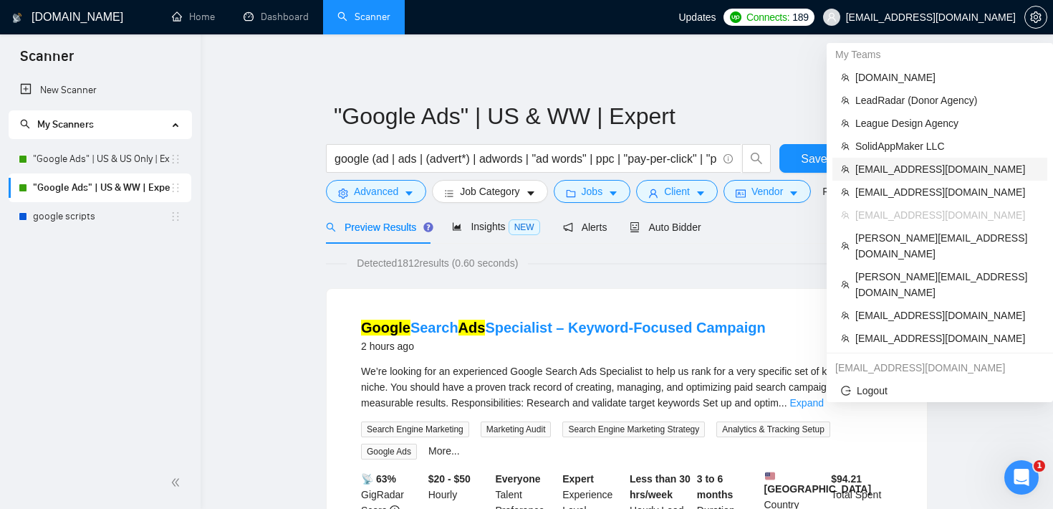
click at [935, 167] on span "[EMAIL_ADDRESS][DOMAIN_NAME]" at bounding box center [946, 169] width 183 height 16
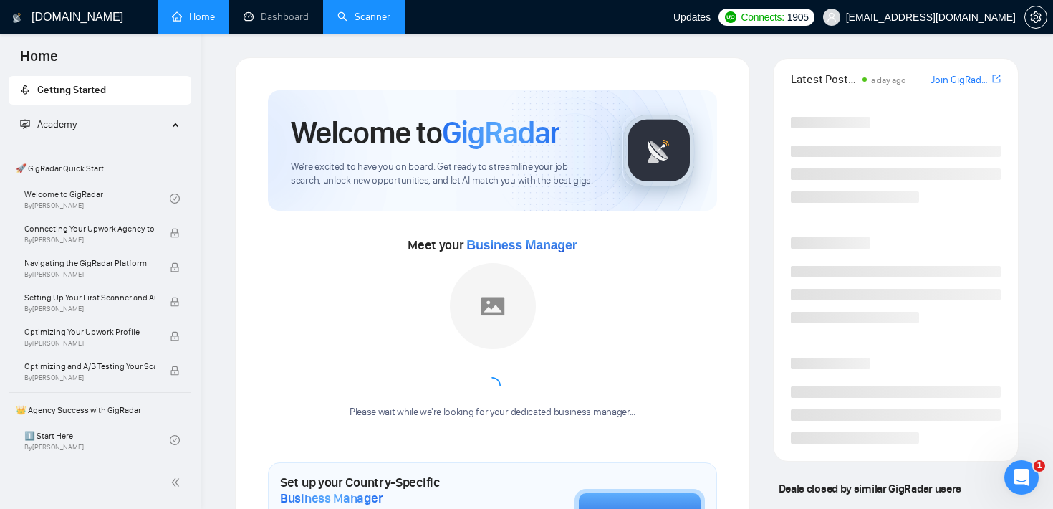
click at [365, 23] on link "Scanner" at bounding box center [363, 17] width 53 height 12
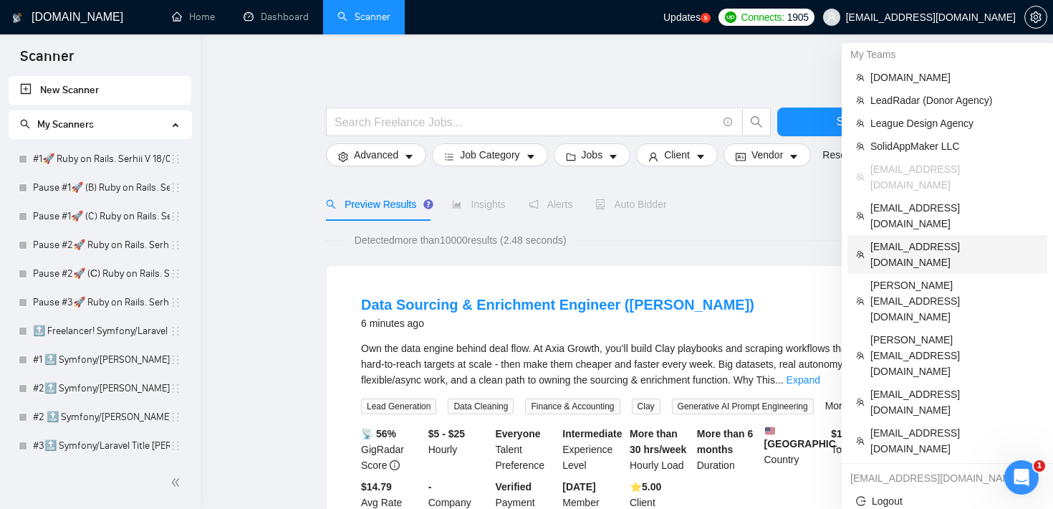
click at [932, 239] on span "[EMAIL_ADDRESS][DOMAIN_NAME]" at bounding box center [954, 255] width 168 height 32
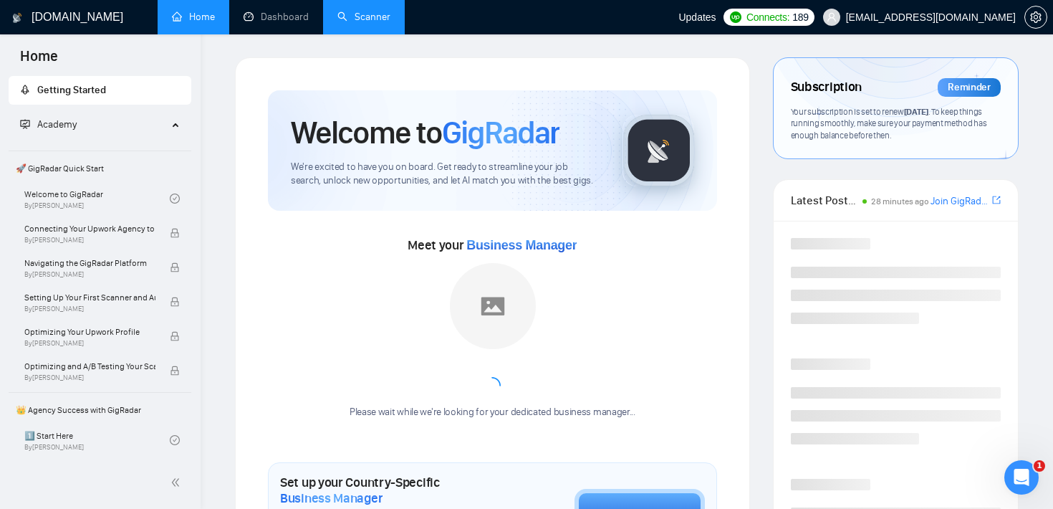
click at [365, 23] on link "Scanner" at bounding box center [363, 17] width 53 height 12
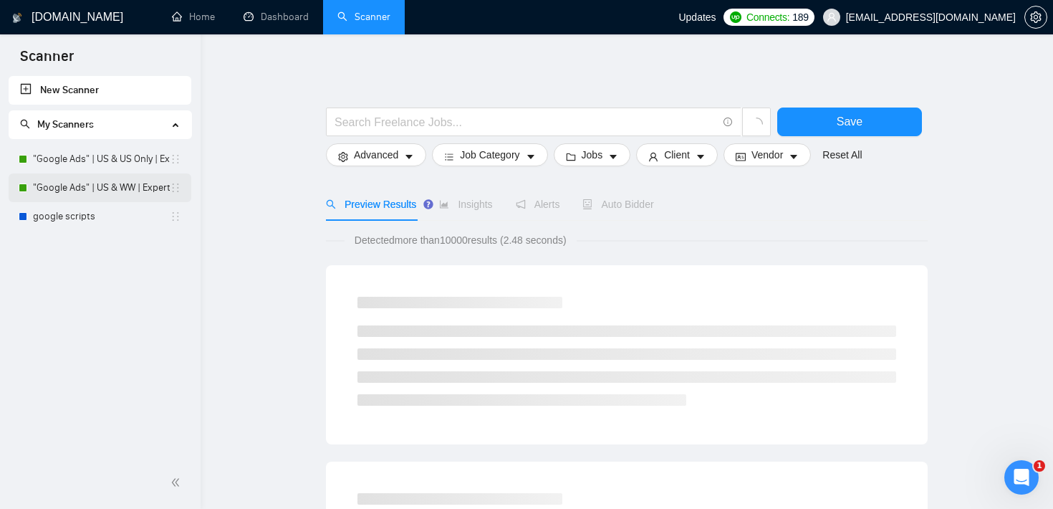
click at [95, 192] on link ""Google Ads" | US & WW | Expert" at bounding box center [101, 187] width 137 height 29
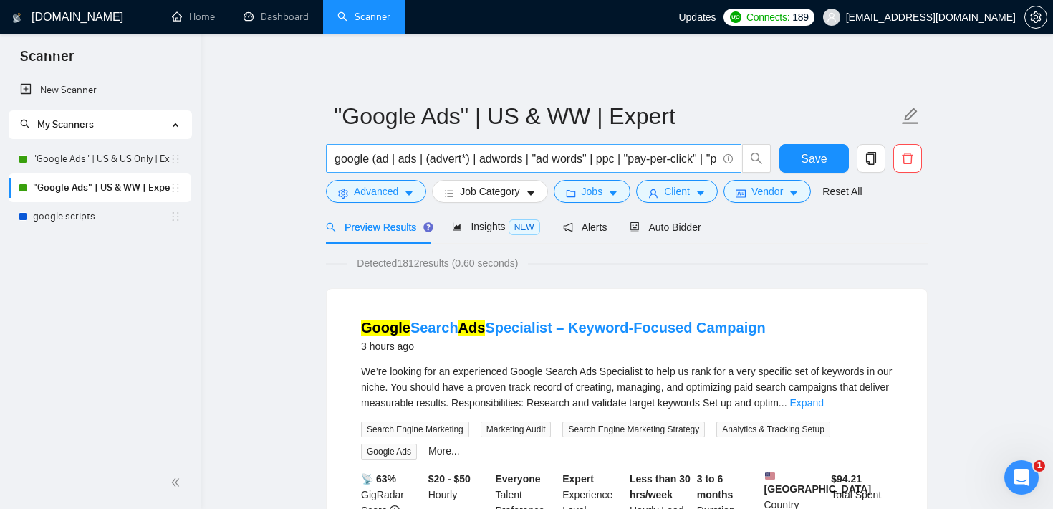
click at [362, 163] on input "google (ad | ads | (advert*) | adwords | "ad words" | ppc | "pay-per-click" | "…" at bounding box center [526, 159] width 383 height 18
click at [575, 197] on icon "folder" at bounding box center [570, 193] width 9 height 7
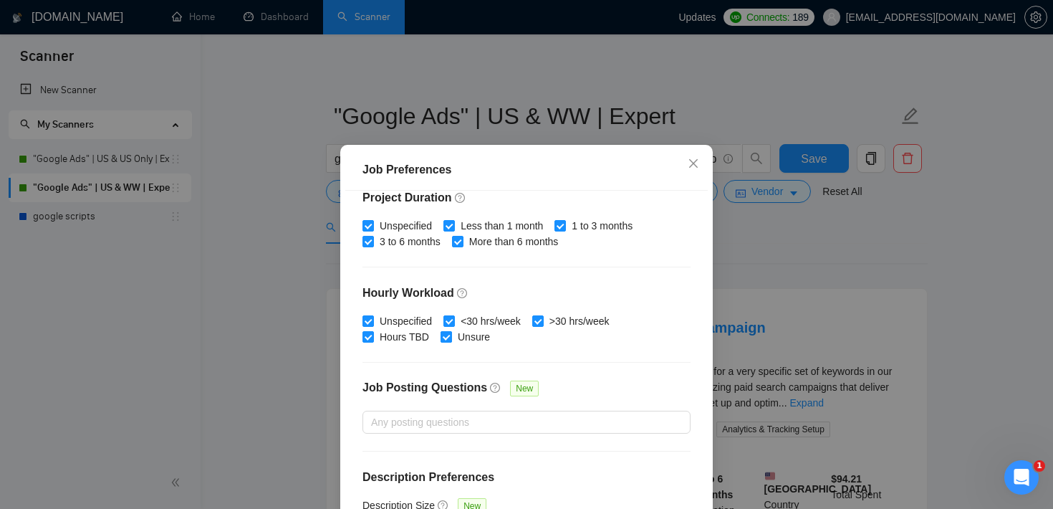
scroll to position [451, 0]
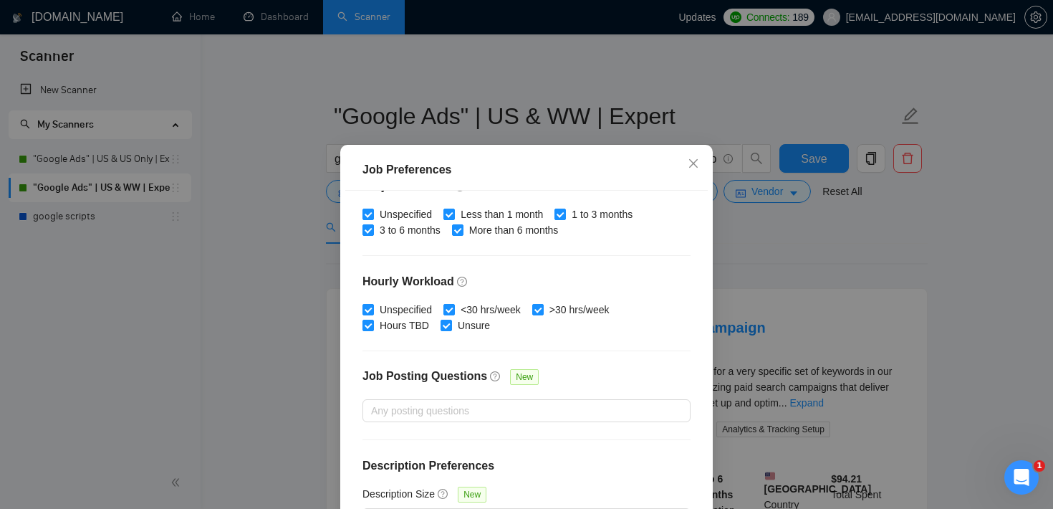
click at [852, 240] on div "Job Preferences Budget Project Type All Fixed Price Hourly Rate Fixed Price Bud…" at bounding box center [526, 254] width 1053 height 509
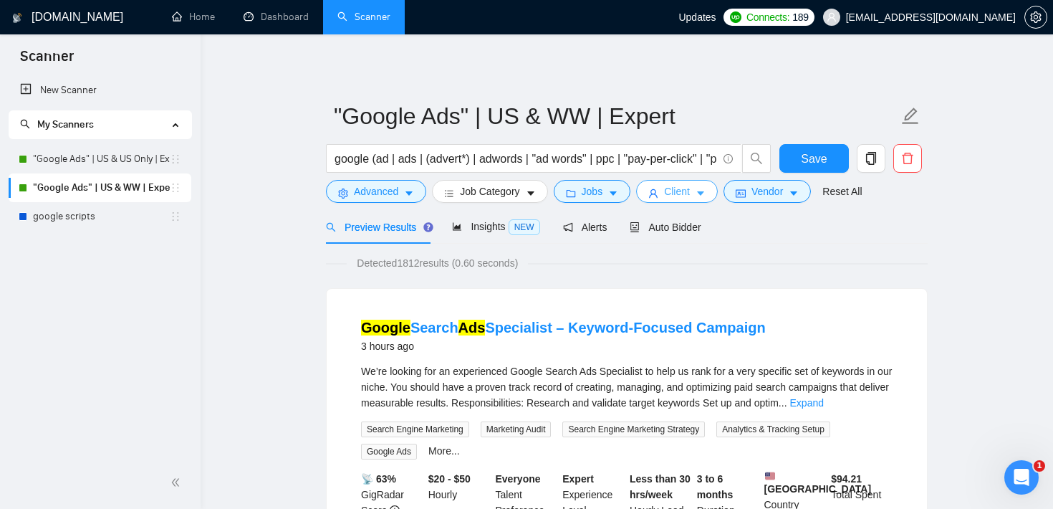
click at [688, 196] on span "Client" at bounding box center [677, 191] width 26 height 16
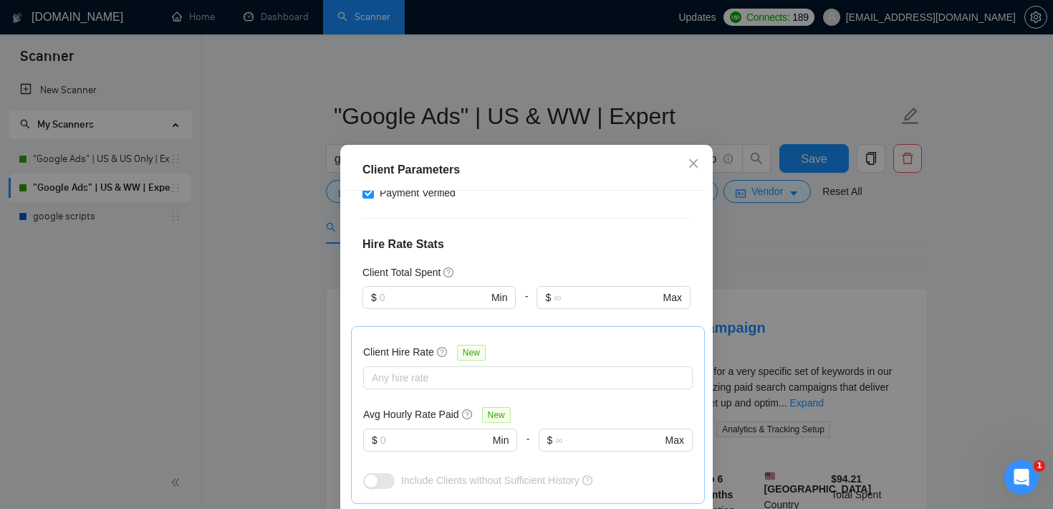
scroll to position [320, 0]
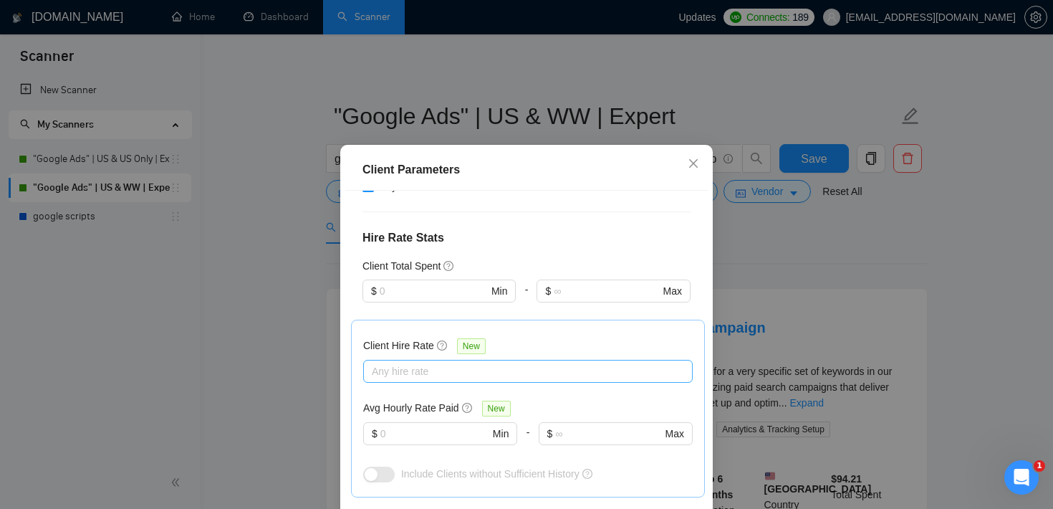
click at [426, 370] on div at bounding box center [521, 370] width 308 height 17
click at [506, 242] on h4 "Hire Rate Stats" at bounding box center [526, 237] width 328 height 17
click at [420, 438] on input "text" at bounding box center [434, 434] width 109 height 16
click at [528, 230] on h4 "Hire Rate Stats" at bounding box center [526, 237] width 328 height 17
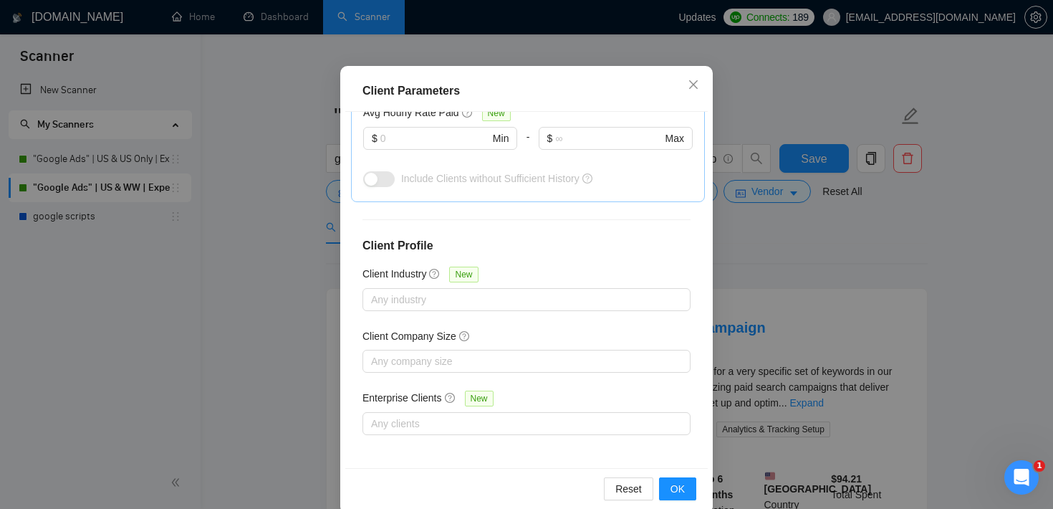
scroll to position [101, 0]
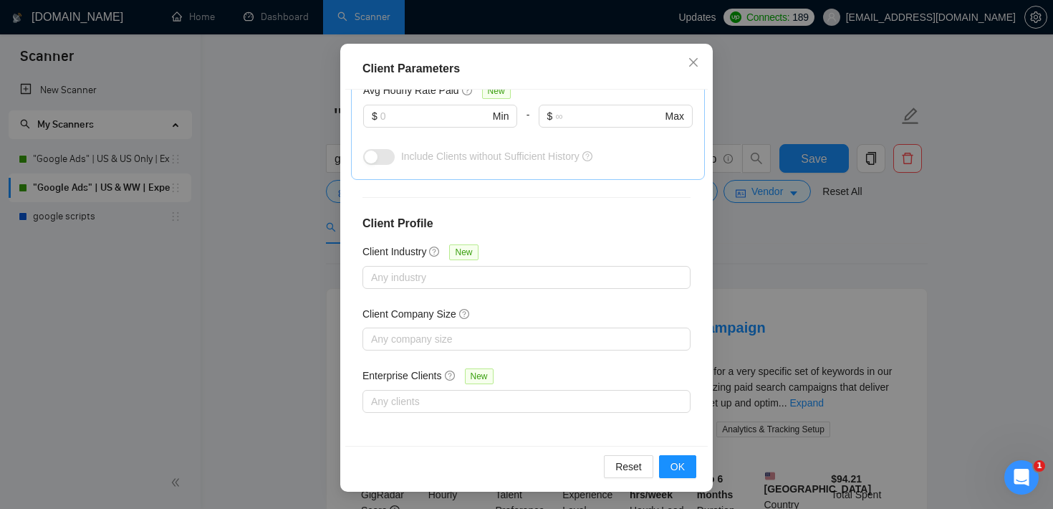
click at [882, 274] on div "Client Parameters Client Location Include Client Countries [GEOGRAPHIC_DATA] Ex…" at bounding box center [526, 254] width 1053 height 509
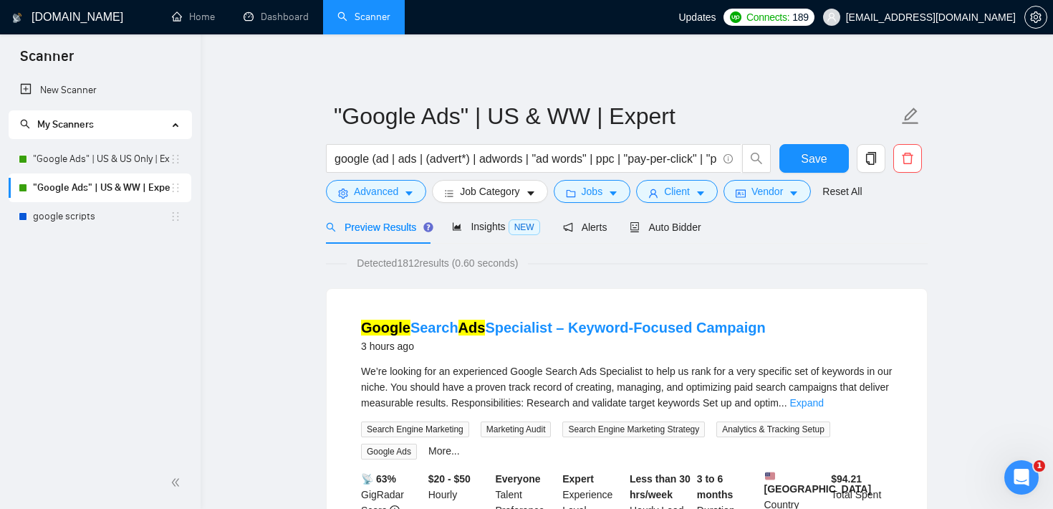
scroll to position [42, 0]
click at [587, 198] on span "Jobs" at bounding box center [592, 191] width 21 height 16
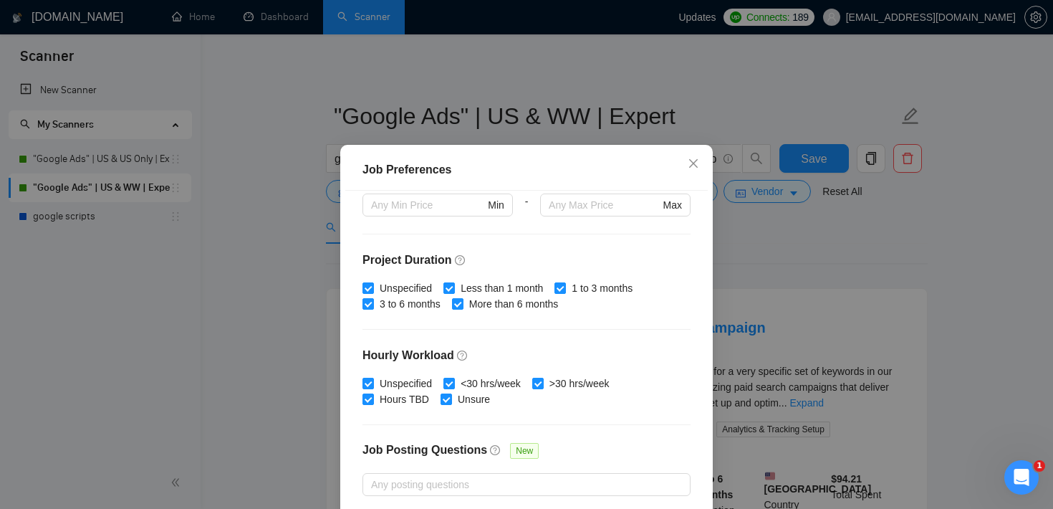
scroll to position [451, 0]
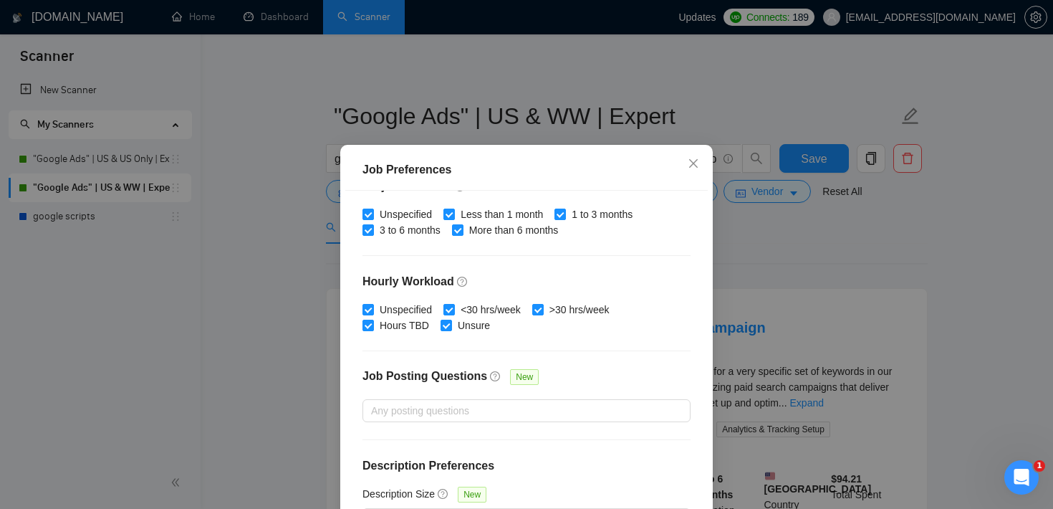
click at [765, 233] on div "Job Preferences Budget Project Type All Fixed Price Hourly Rate Fixed Price Bud…" at bounding box center [526, 254] width 1053 height 509
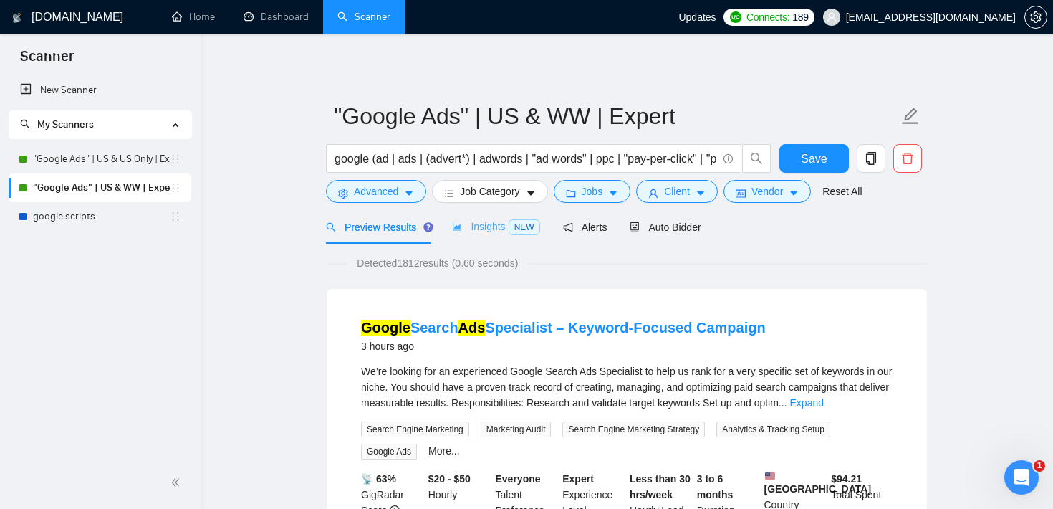
click at [474, 216] on div "Insights NEW" at bounding box center [495, 227] width 87 height 34
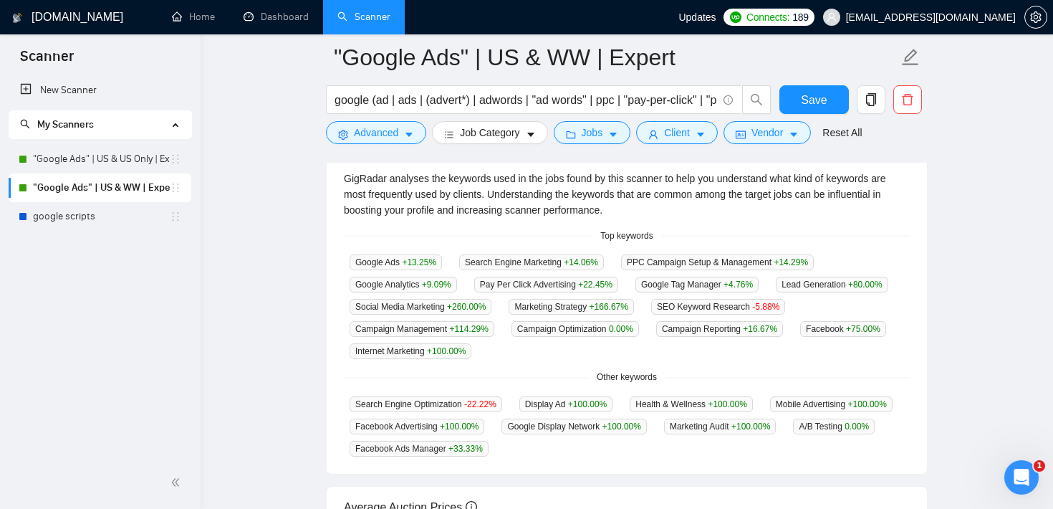
scroll to position [311, 0]
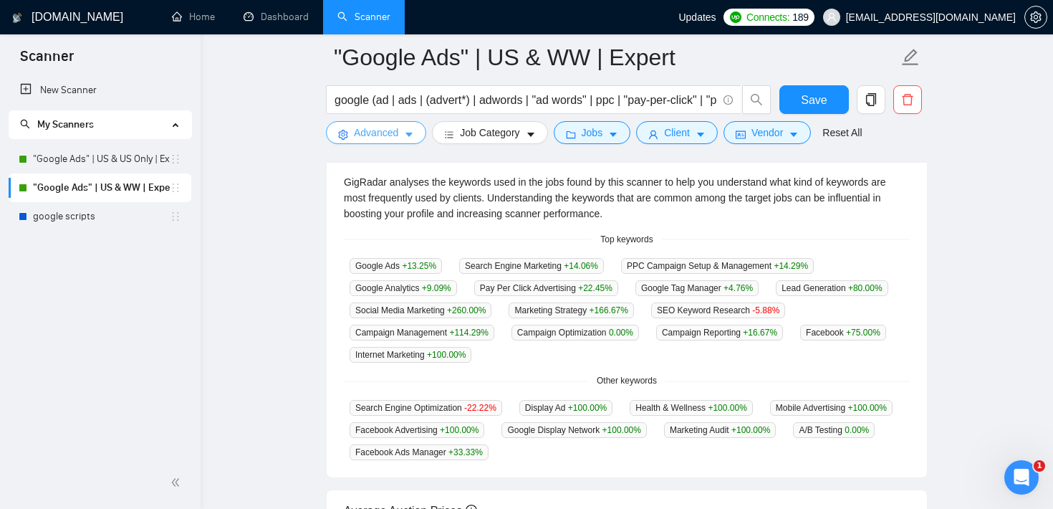
click at [368, 135] on span "Advanced" at bounding box center [376, 133] width 44 height 16
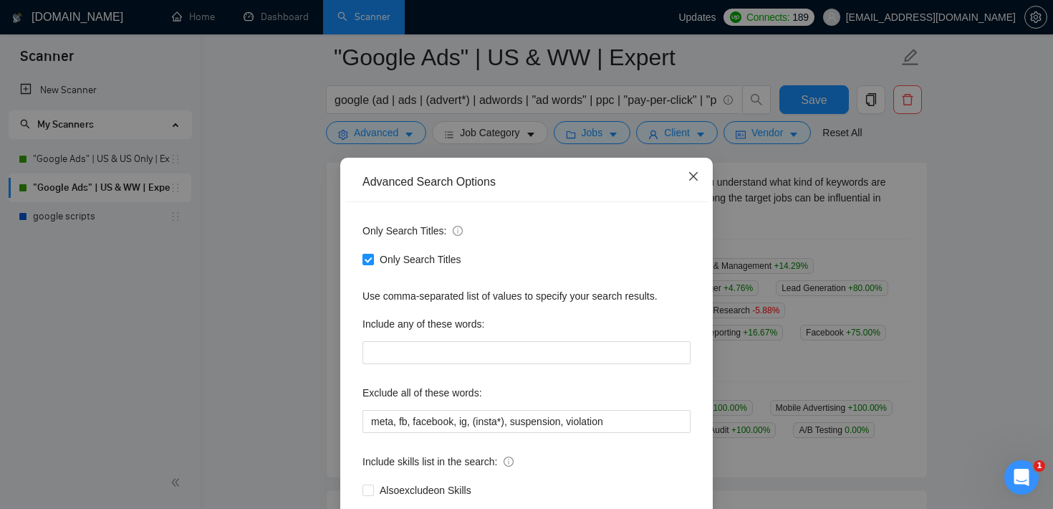
click at [693, 172] on icon "close" at bounding box center [693, 176] width 11 height 11
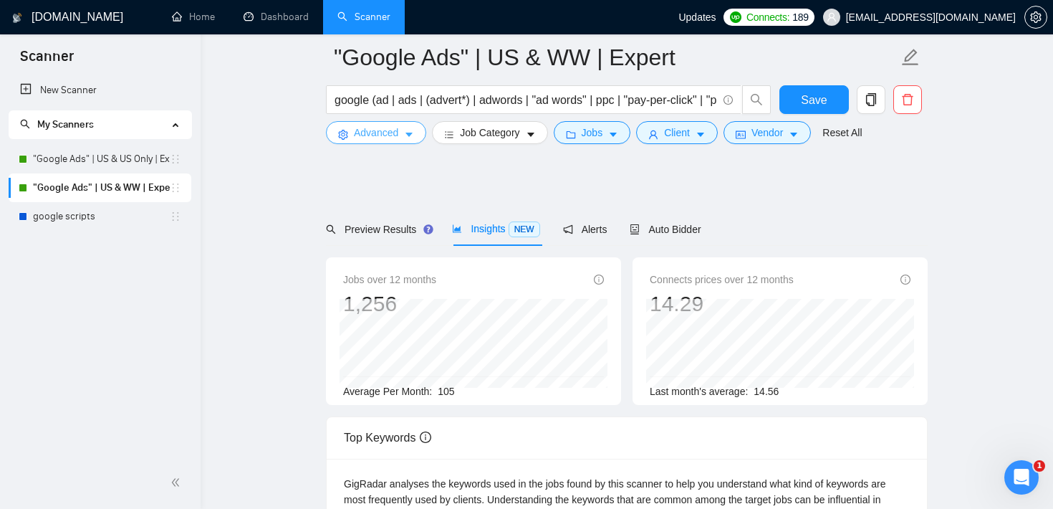
scroll to position [0, 0]
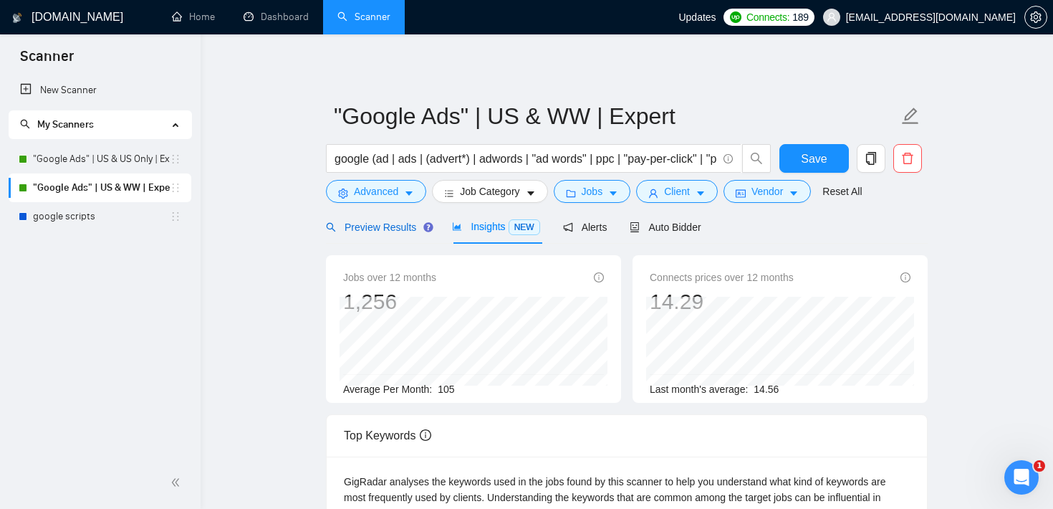
click at [400, 222] on span "Preview Results" at bounding box center [377, 226] width 103 height 11
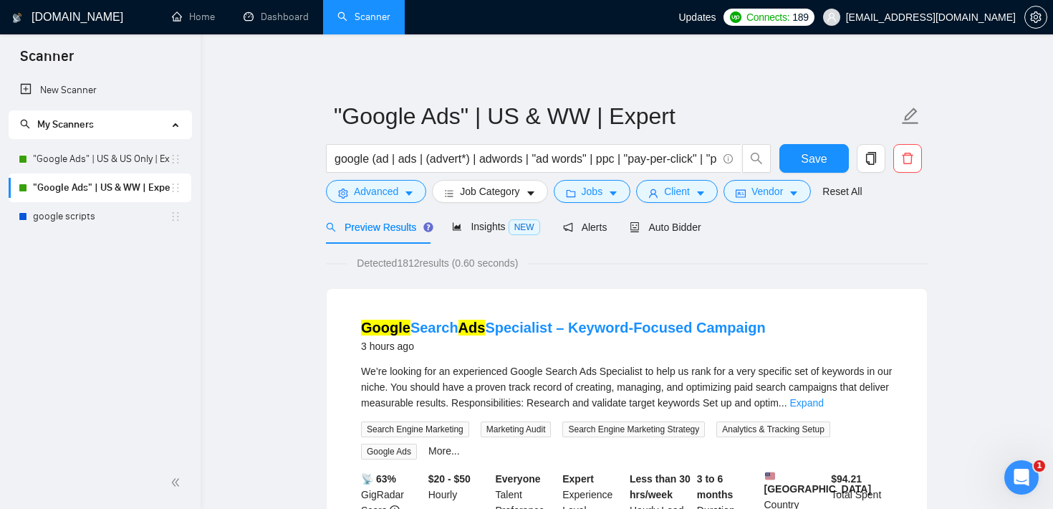
drag, startPoint x: 404, startPoint y: 259, endPoint x: 458, endPoint y: 261, distance: 53.8
click at [458, 261] on span "Detected 1812 results (0.60 seconds)" at bounding box center [437, 263] width 181 height 16
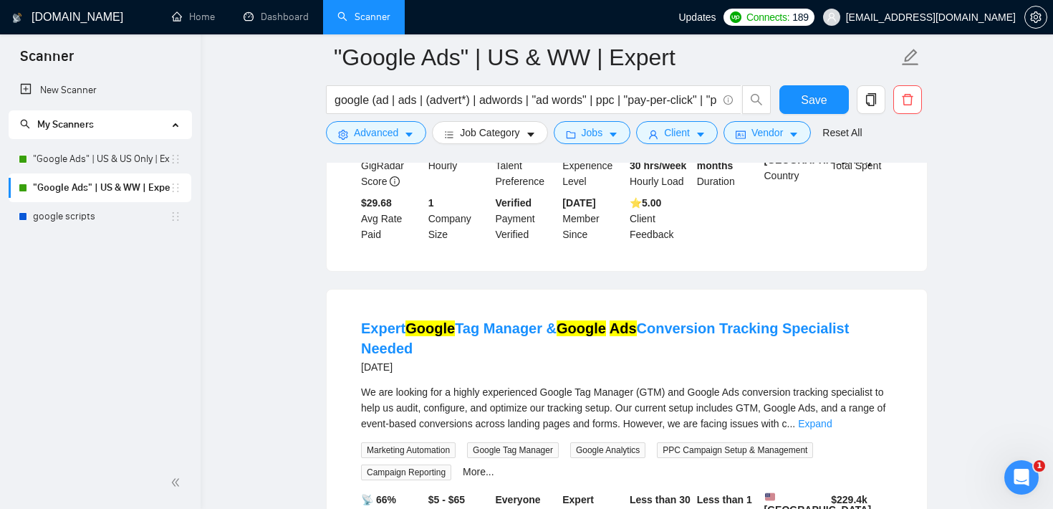
scroll to position [2231, 0]
click at [832, 431] on link "Expand" at bounding box center [815, 424] width 34 height 11
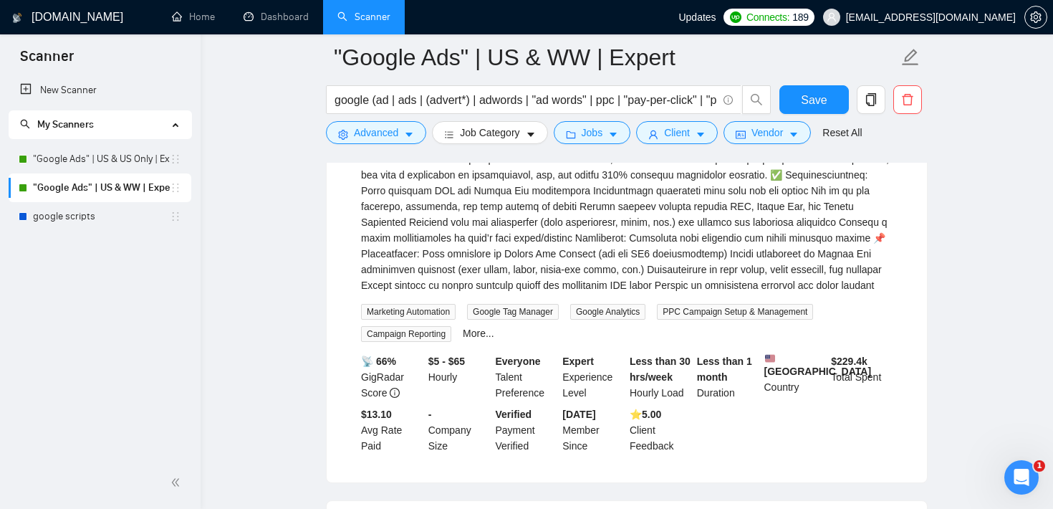
scroll to position [2510, 0]
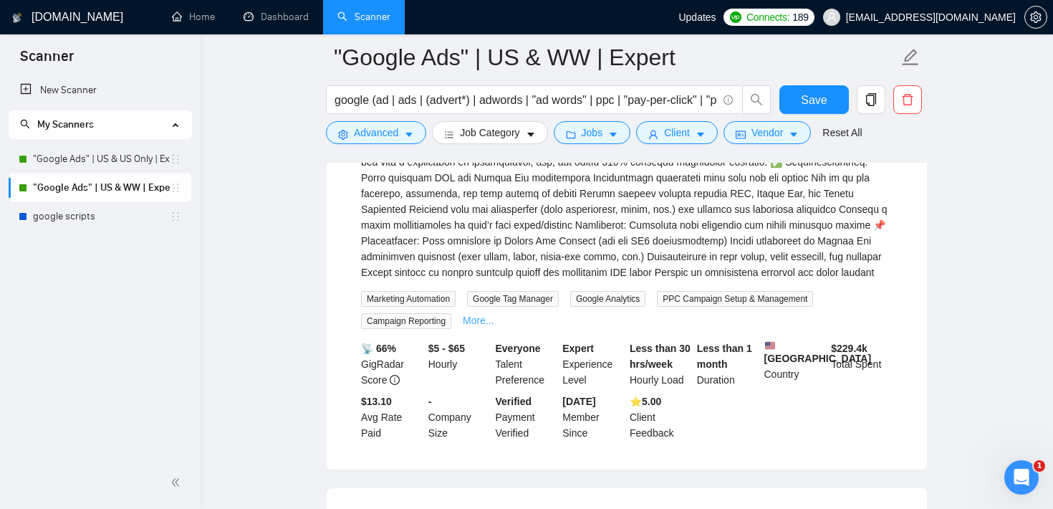
click at [469, 326] on link "More..." at bounding box center [479, 319] width 32 height 11
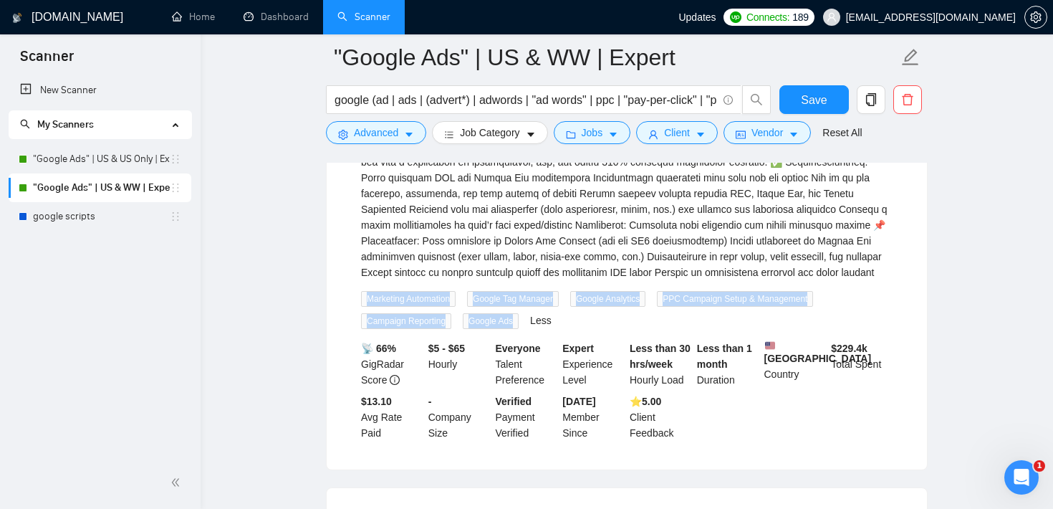
drag, startPoint x: 523, startPoint y: 363, endPoint x: 358, endPoint y: 343, distance: 166.0
click at [358, 329] on div "Marketing Automation Google Tag Manager Google Analytics PPC Campaign Setup & M…" at bounding box center [626, 309] width 537 height 39
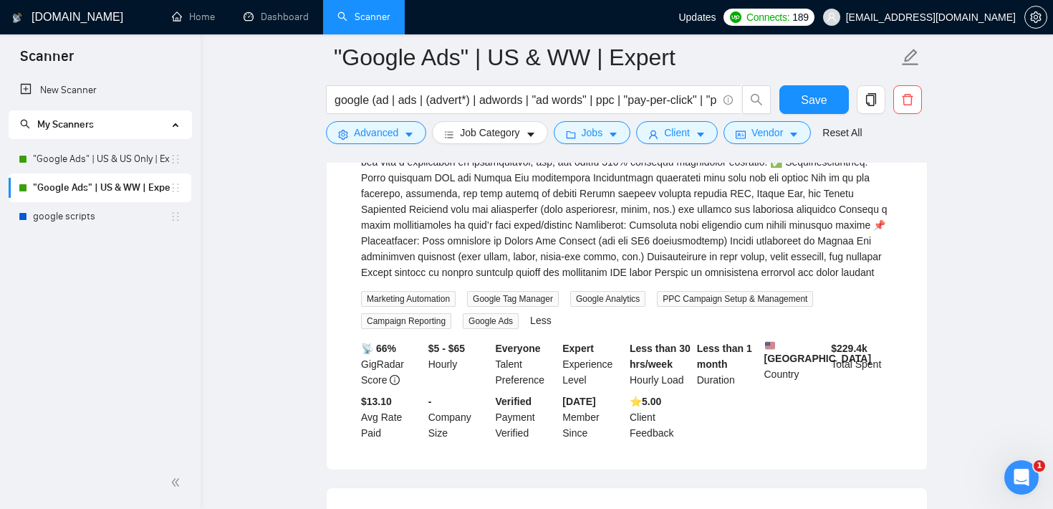
click at [334, 269] on div "Expert Google Tag Manager & Google Ads Conversion Tracking Specialist Needed [D…" at bounding box center [627, 240] width 600 height 457
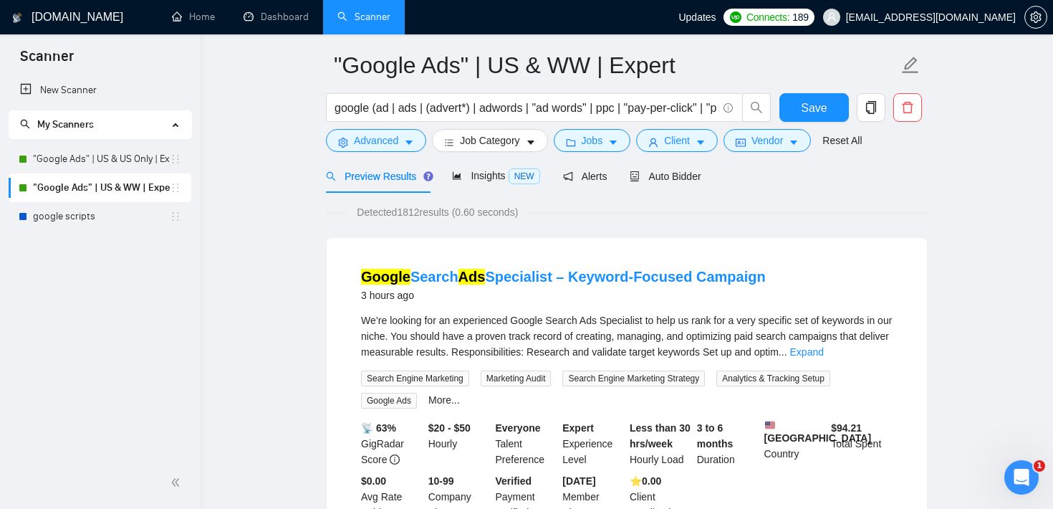
scroll to position [0, 0]
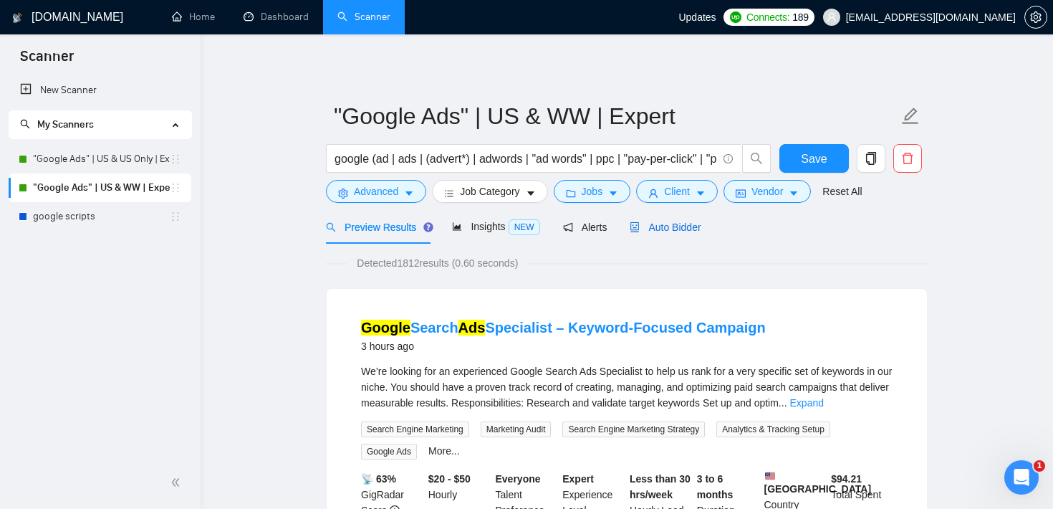
click at [636, 231] on span "Auto Bidder" at bounding box center [665, 226] width 71 height 11
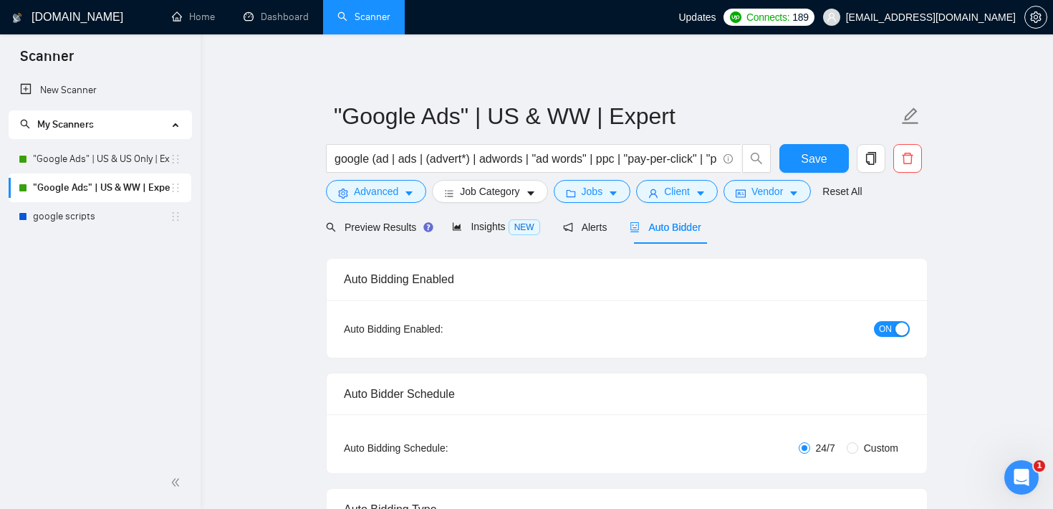
checkbox input "true"
click at [378, 223] on span "Preview Results" at bounding box center [377, 226] width 103 height 11
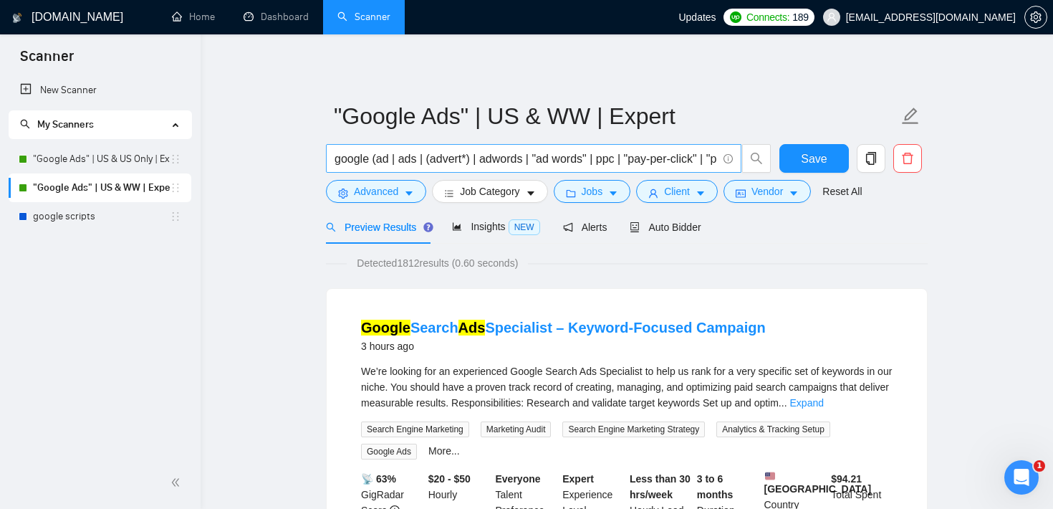
click at [331, 158] on span "google (ad | ads | (advert*) | adwords | "ad words" | ppc | "pay-per-click" | "…" at bounding box center [534, 158] width 416 height 29
click at [663, 186] on button "Client" at bounding box center [677, 191] width 82 height 23
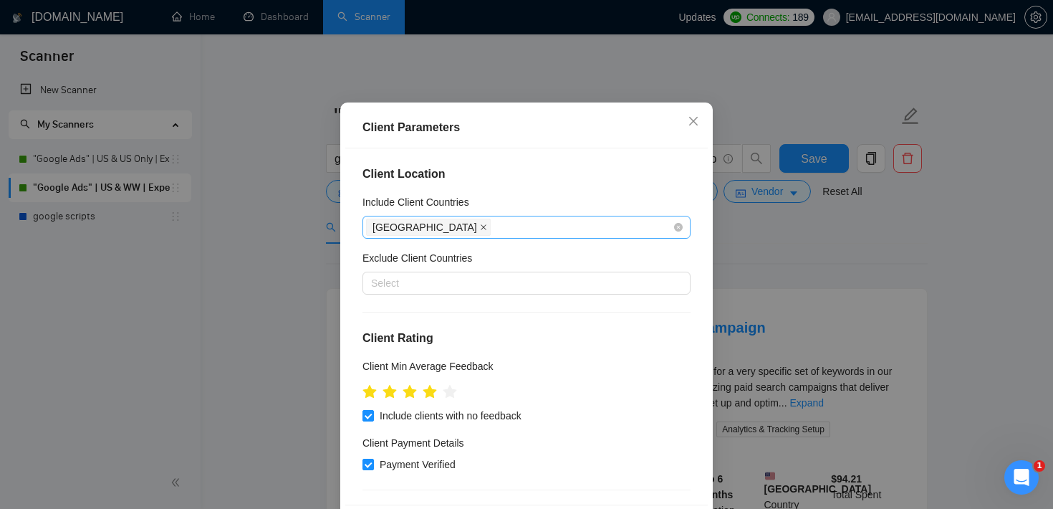
click at [481, 230] on icon "close" at bounding box center [484, 227] width 6 height 6
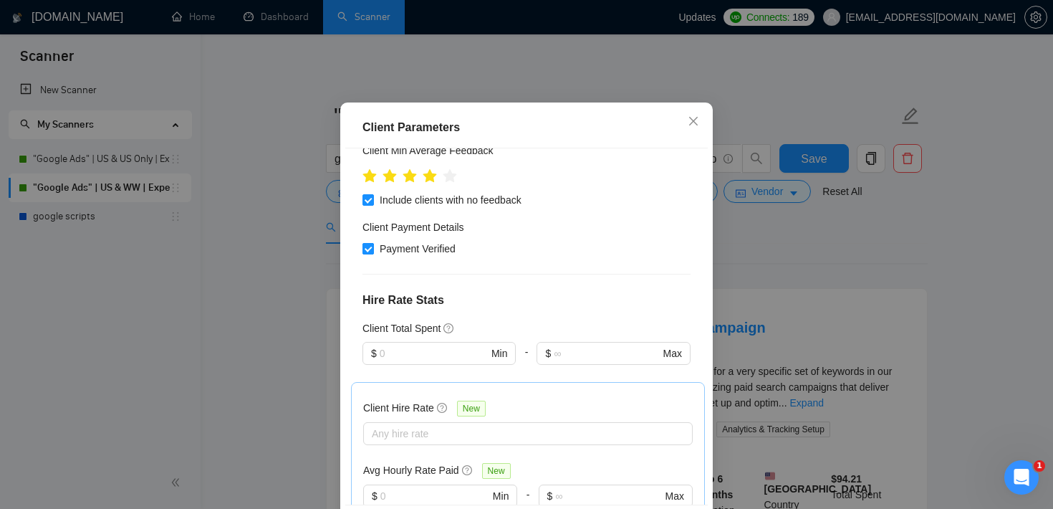
scroll to position [224, 0]
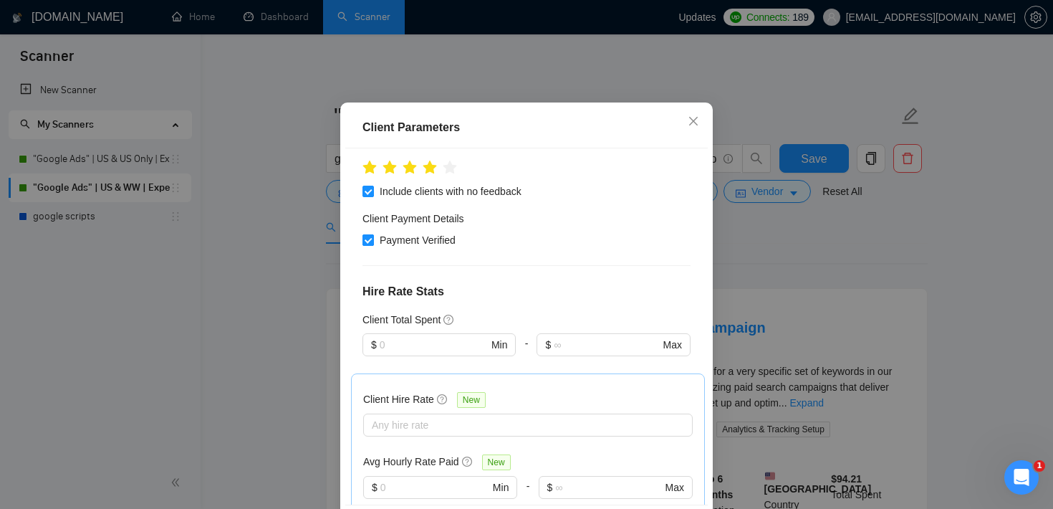
click at [373, 246] on span at bounding box center [367, 239] width 11 height 11
click at [373, 244] on input "Payment Verified" at bounding box center [367, 239] width 10 height 10
checkbox input "false"
click at [369, 196] on input "Include clients with no feedback" at bounding box center [367, 191] width 10 height 10
checkbox input "false"
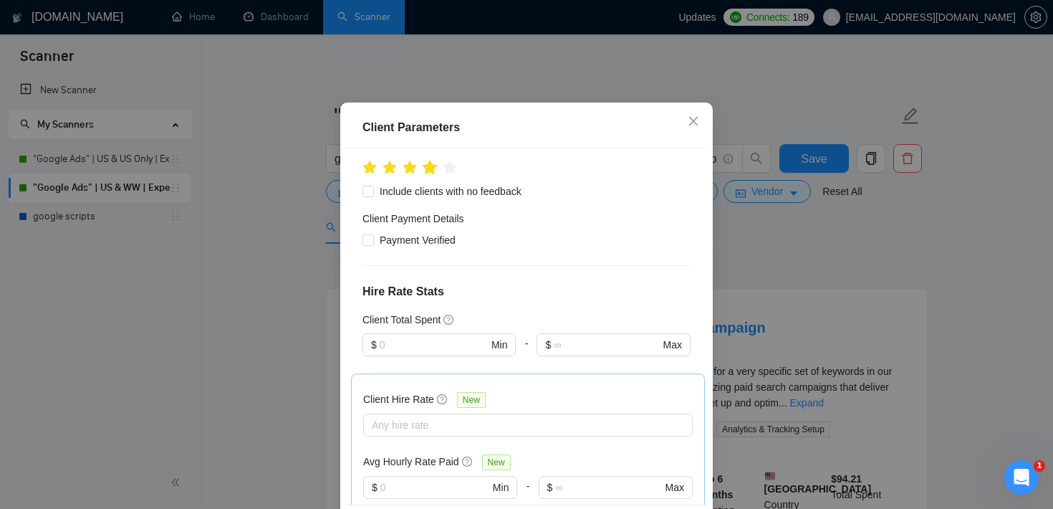
click at [430, 174] on icon "star" at bounding box center [430, 167] width 15 height 14
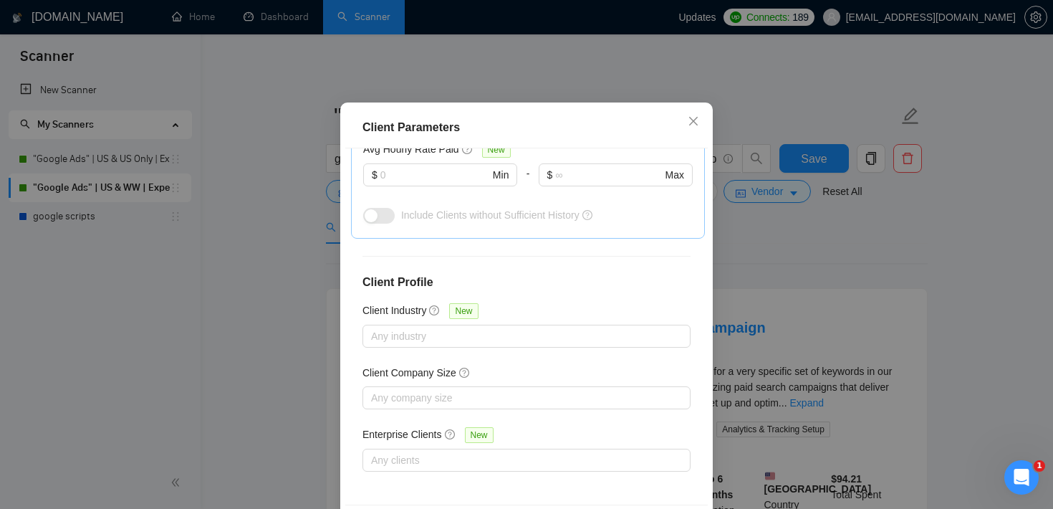
scroll to position [101, 0]
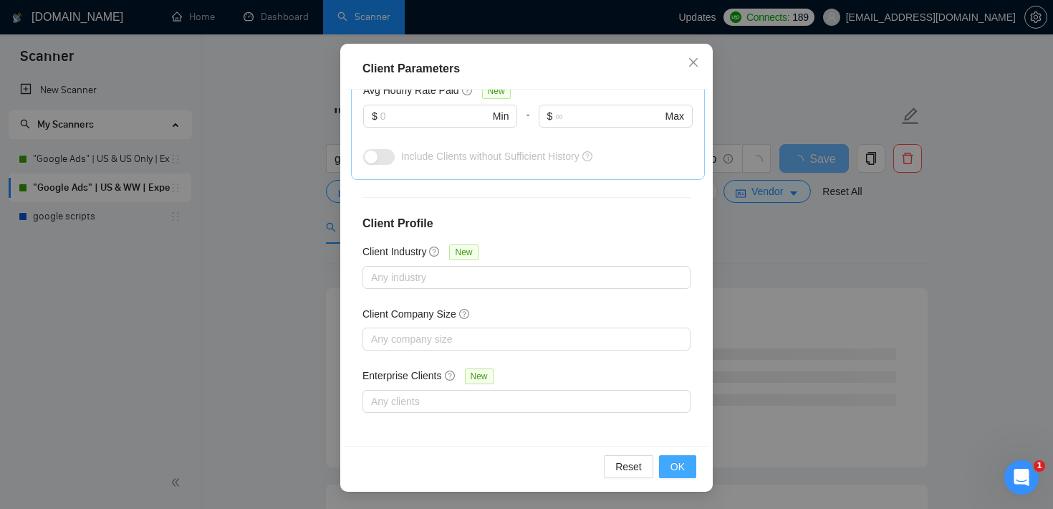
click at [678, 469] on span "OK" at bounding box center [678, 466] width 14 height 16
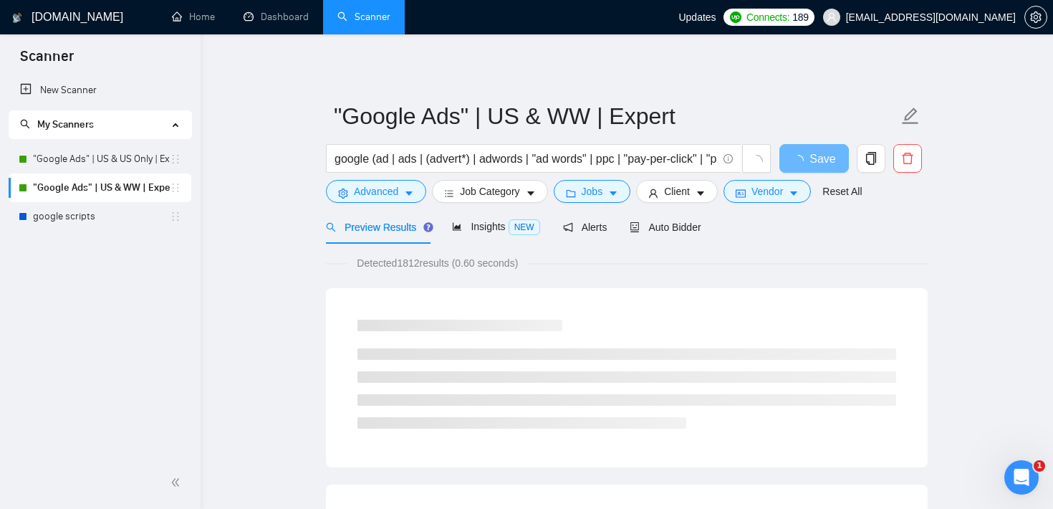
scroll to position [42, 0]
click at [696, 221] on span "Auto Bidder" at bounding box center [665, 226] width 71 height 11
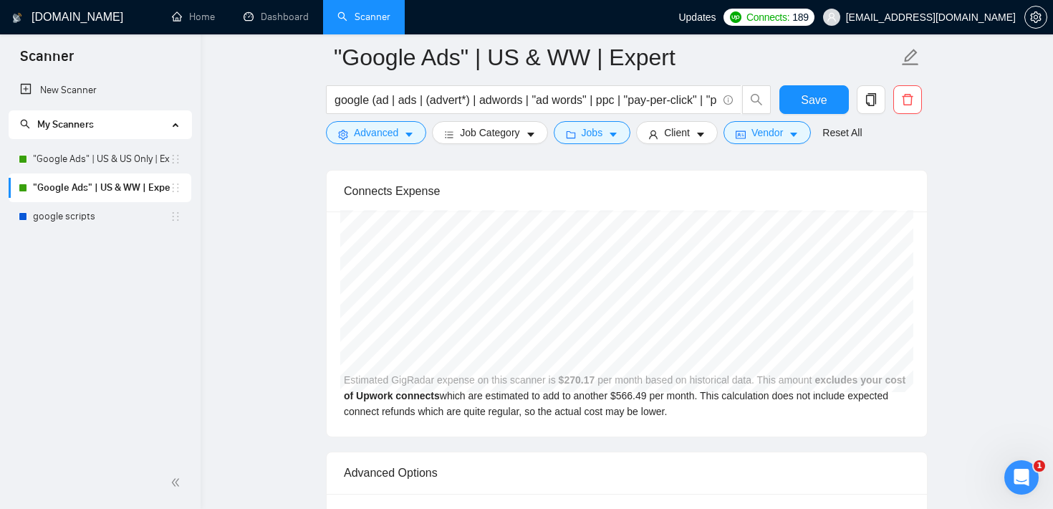
scroll to position [3045, 0]
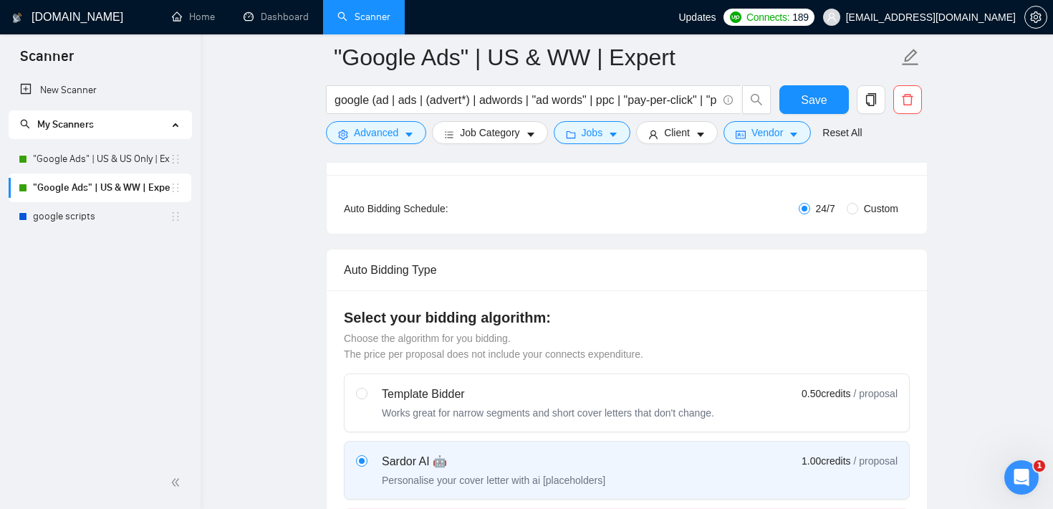
scroll to position [0, 0]
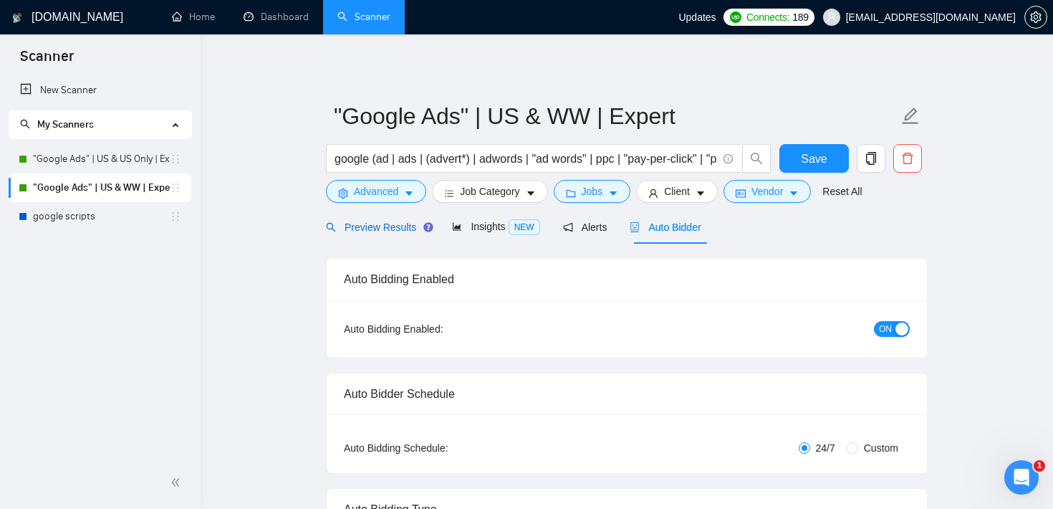
click at [389, 228] on span "Preview Results" at bounding box center [377, 226] width 103 height 11
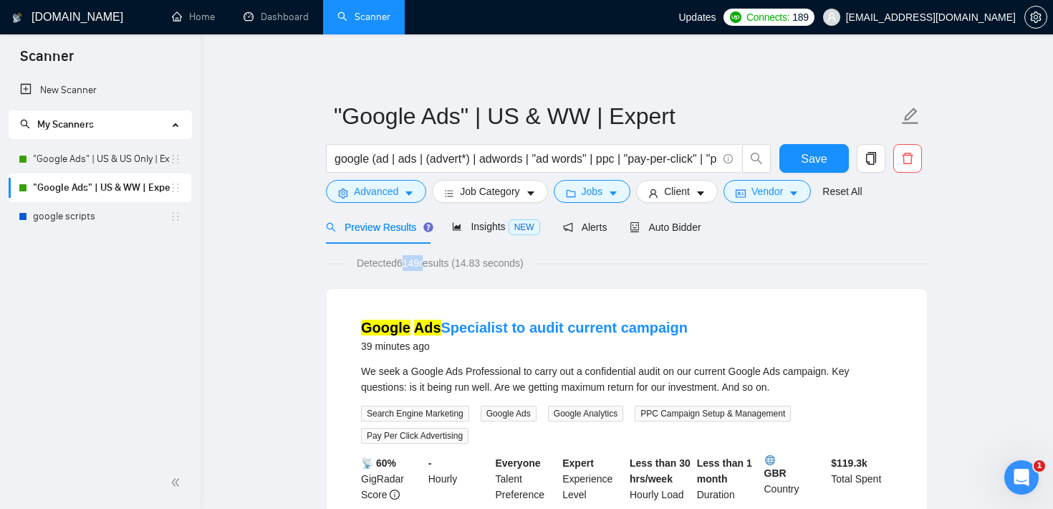
drag, startPoint x: 402, startPoint y: 263, endPoint x: 428, endPoint y: 261, distance: 25.8
click at [428, 261] on span "Detected 6149 results (14.83 seconds)" at bounding box center [440, 263] width 187 height 16
click at [610, 192] on button "Jobs" at bounding box center [592, 191] width 77 height 23
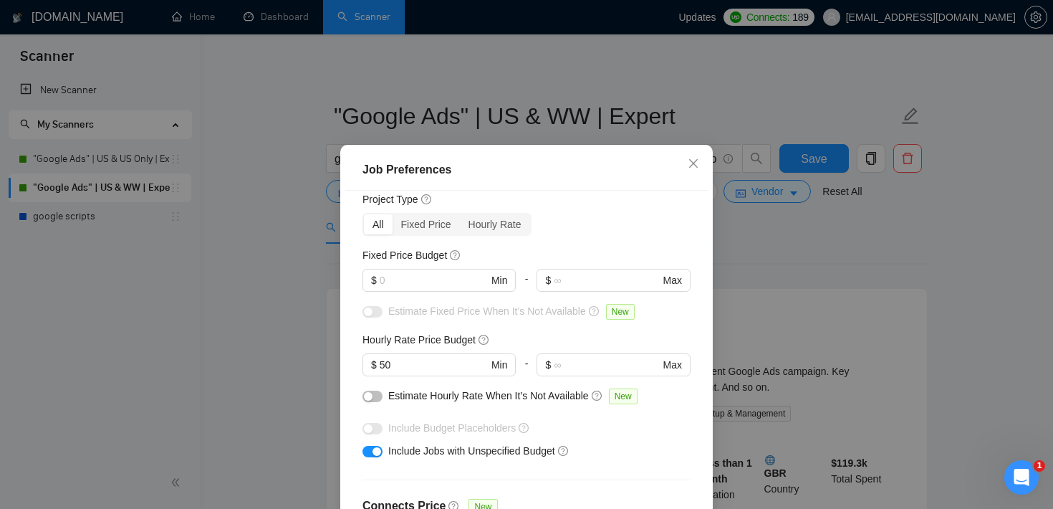
scroll to position [69, 0]
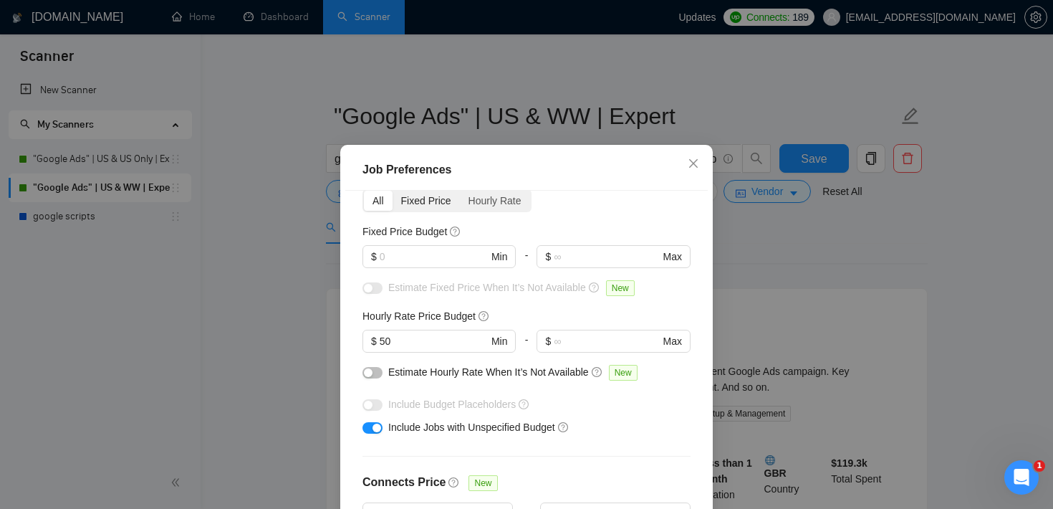
click at [429, 208] on div "Fixed Price" at bounding box center [426, 201] width 67 height 20
click at [393, 191] on input "Fixed Price" at bounding box center [393, 191] width 0 height 0
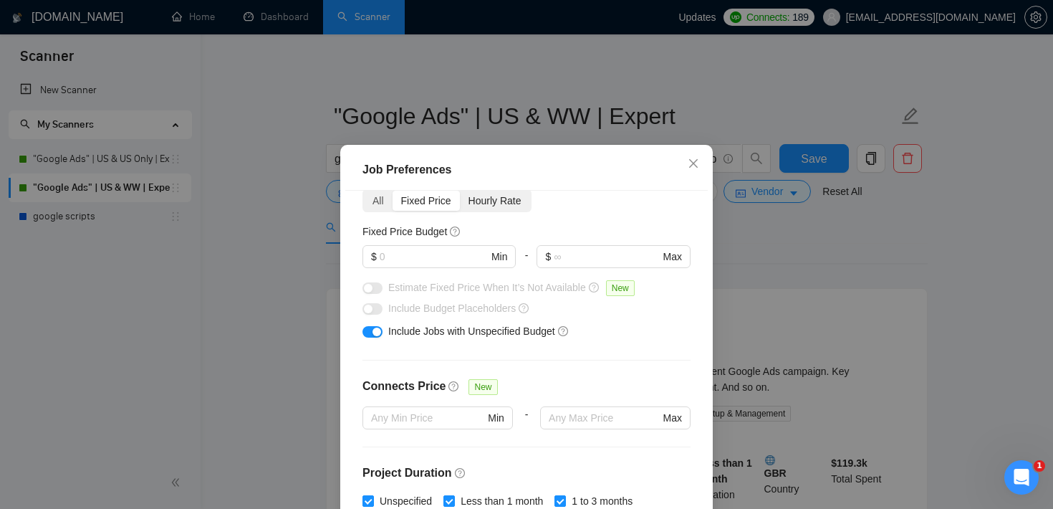
click at [496, 202] on div "Hourly Rate" at bounding box center [495, 201] width 70 height 20
click at [460, 191] on input "Hourly Rate" at bounding box center [460, 191] width 0 height 0
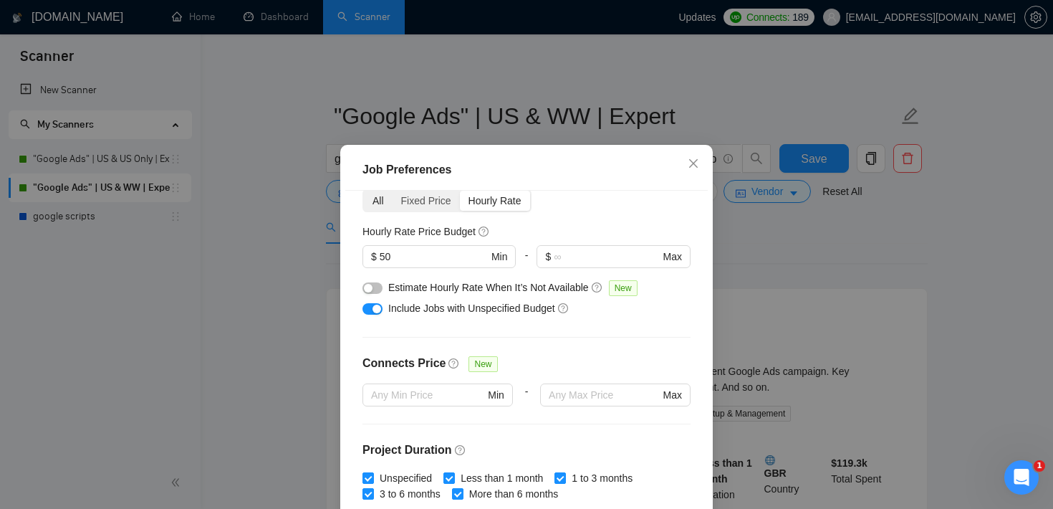
click at [380, 199] on div "All" at bounding box center [378, 201] width 29 height 20
click at [364, 191] on input "All" at bounding box center [364, 191] width 0 height 0
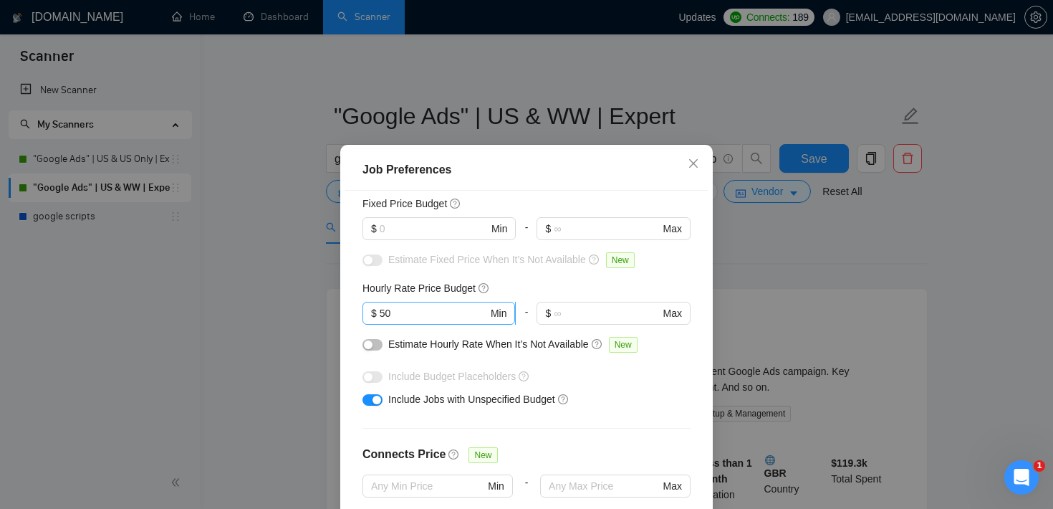
scroll to position [102, 0]
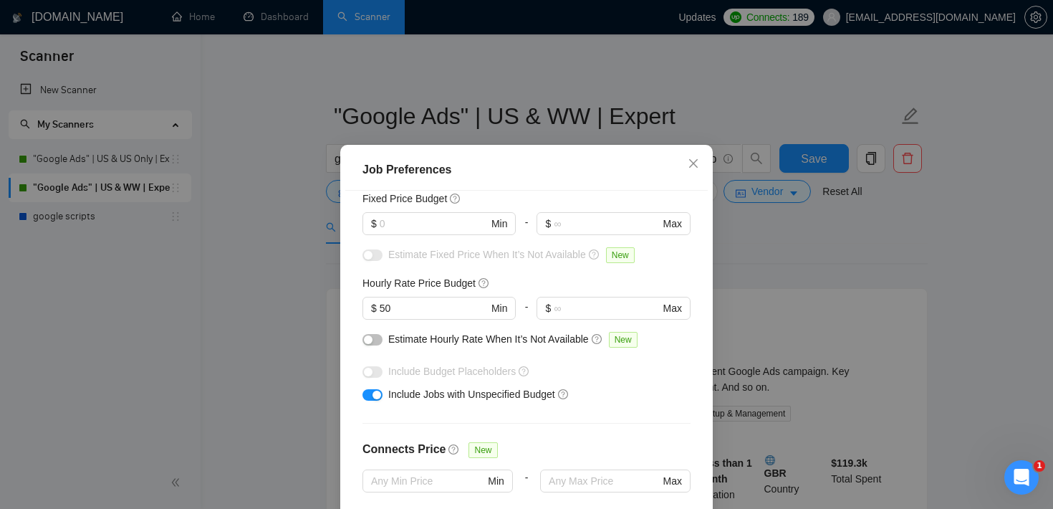
click at [803, 275] on div "Job Preferences Budget Project Type All Fixed Price Hourly Rate Fixed Price Bud…" at bounding box center [526, 254] width 1053 height 509
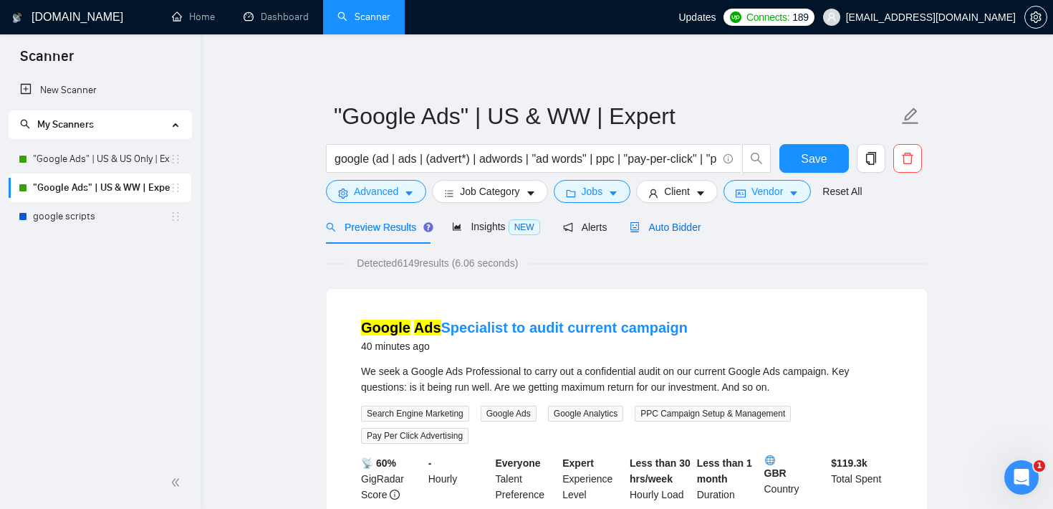
click at [698, 224] on span "Auto Bidder" at bounding box center [665, 226] width 71 height 11
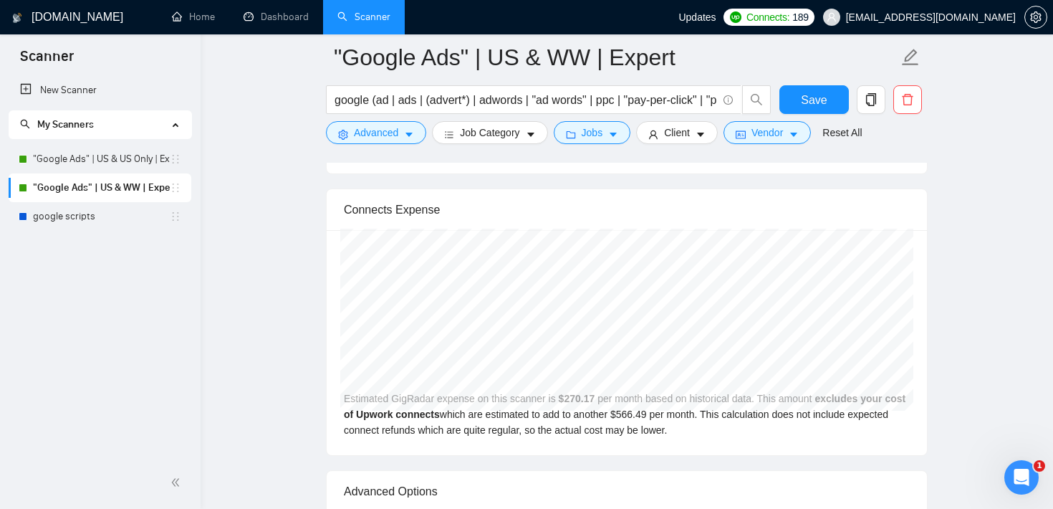
scroll to position [3016, 0]
click at [764, 140] on button "Vendor" at bounding box center [767, 132] width 87 height 23
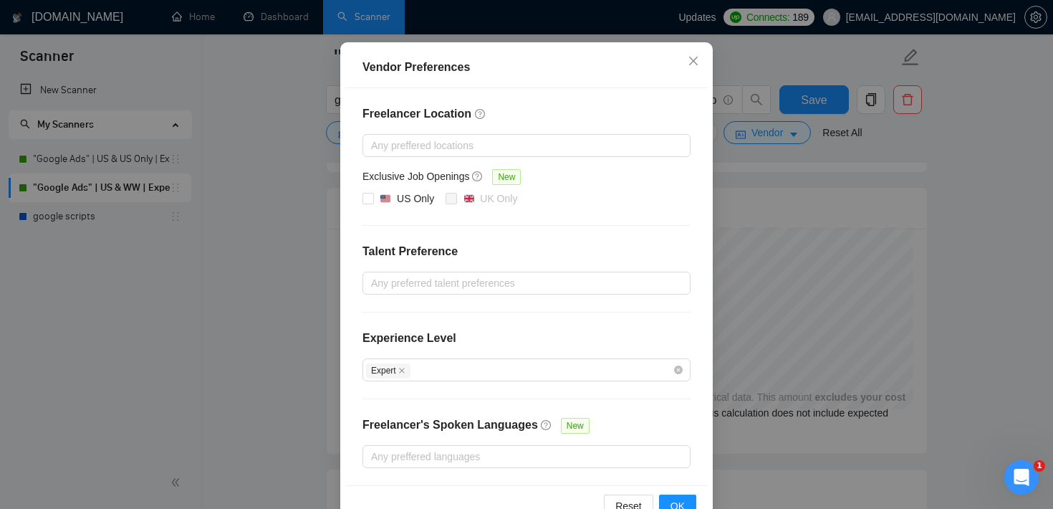
scroll to position [154, 0]
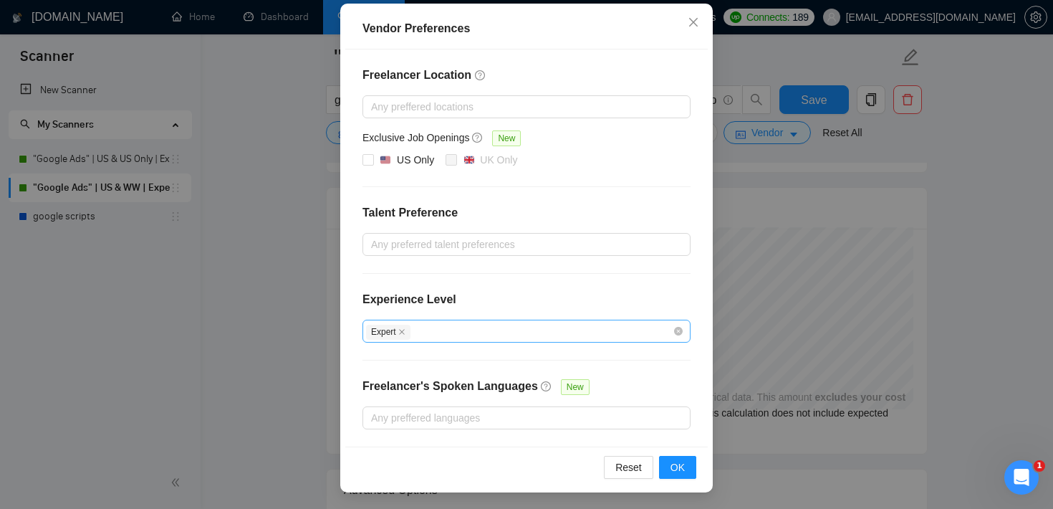
click at [407, 335] on span "Expert" at bounding box center [388, 332] width 44 height 15
click at [405, 332] on icon "close" at bounding box center [401, 331] width 7 height 7
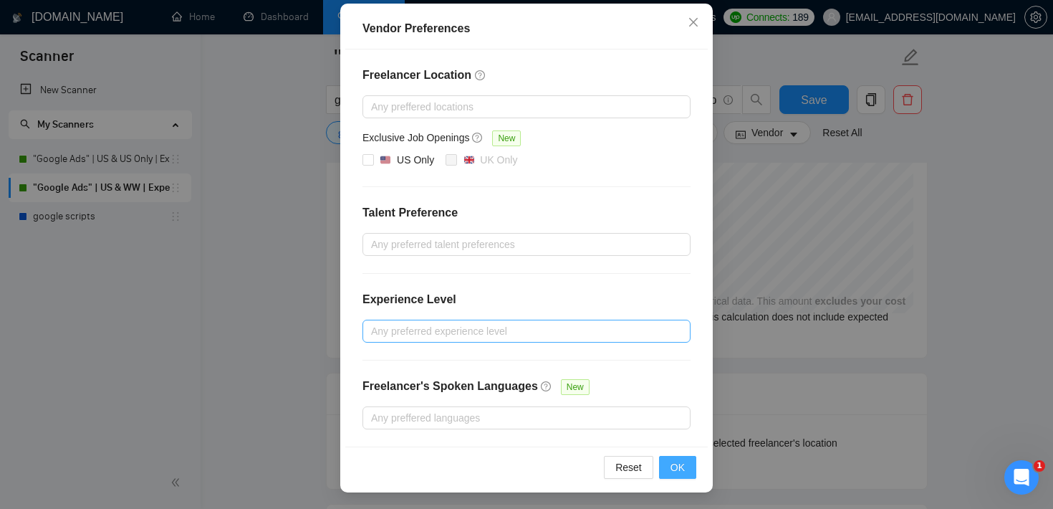
click at [679, 460] on span "OK" at bounding box center [678, 467] width 14 height 16
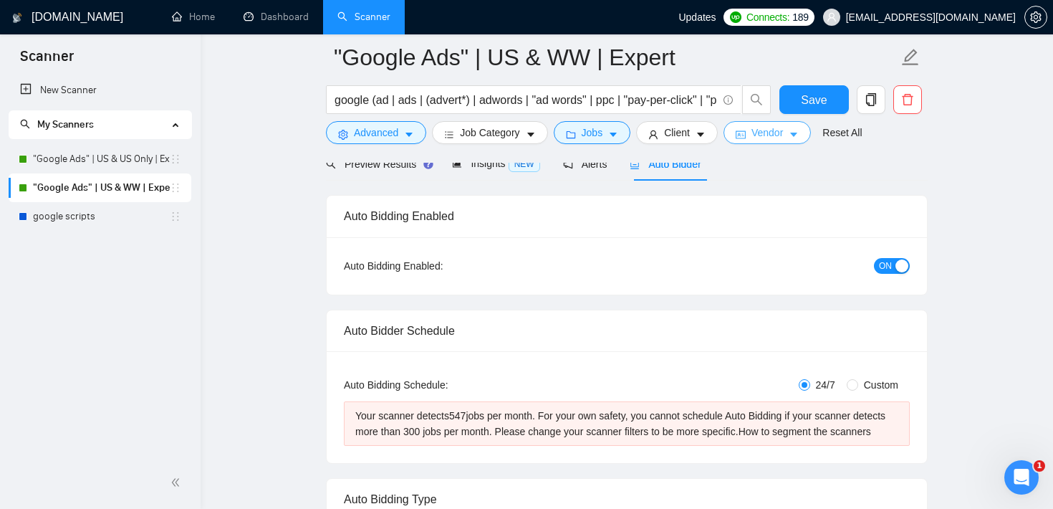
scroll to position [77, 0]
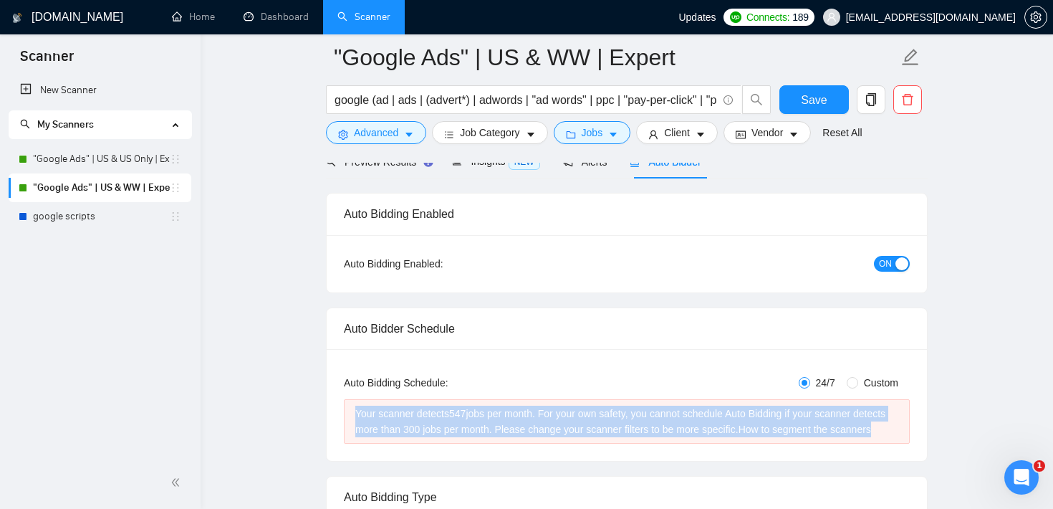
drag, startPoint x: 434, startPoint y: 440, endPoint x: 351, endPoint y: 411, distance: 87.9
click at [351, 411] on div "Your scanner detects 547 jobs per month. For your own safety, you cannot schedu…" at bounding box center [627, 421] width 566 height 44
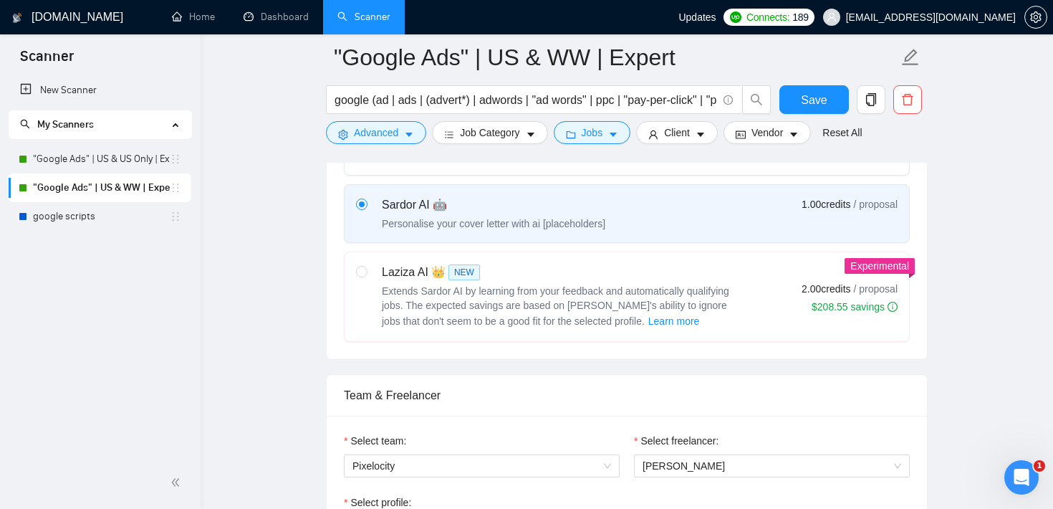
scroll to position [560, 0]
click at [650, 330] on span "Learn more" at bounding box center [674, 322] width 52 height 16
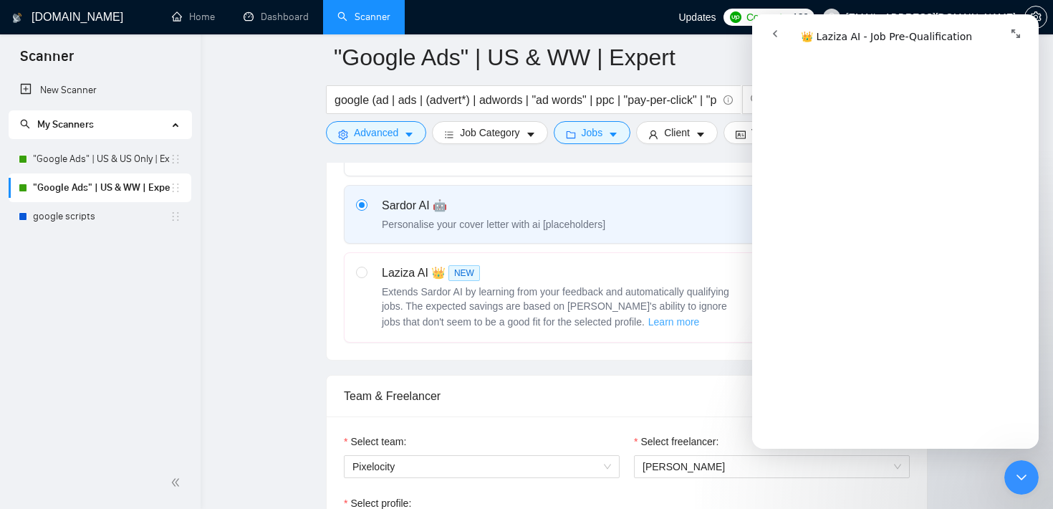
scroll to position [360, 0]
click at [399, 135] on button "Advanced" at bounding box center [376, 132] width 100 height 23
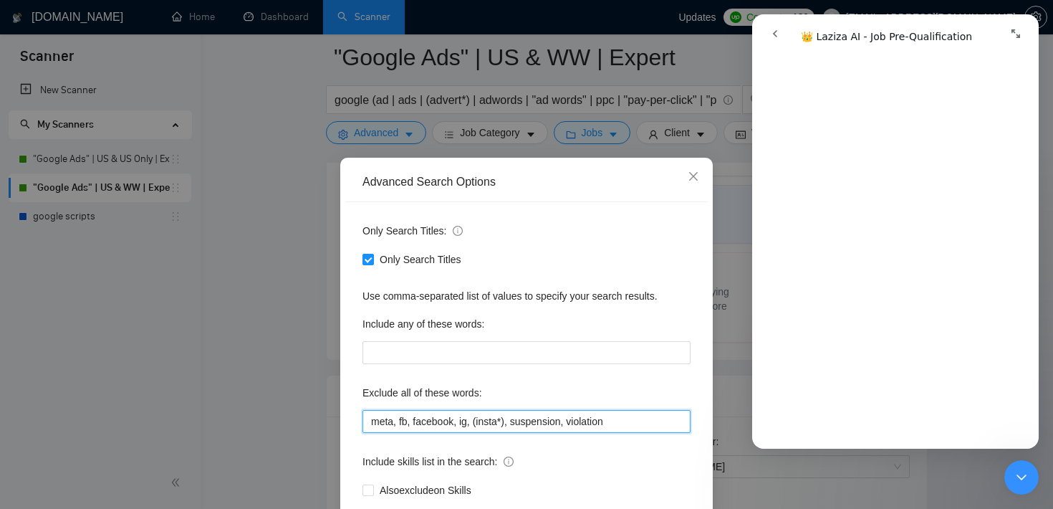
click at [523, 425] on input "meta, fb, facebook, ig, (insta*), suspension, violation" at bounding box center [526, 421] width 328 height 23
click at [688, 173] on icon "close" at bounding box center [693, 176] width 11 height 11
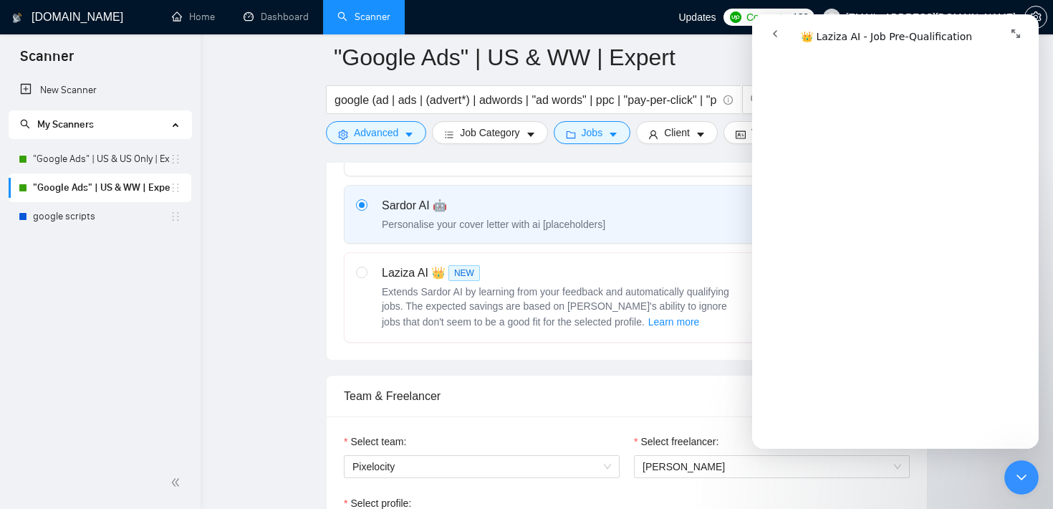
click at [773, 32] on icon "go back" at bounding box center [774, 33] width 11 height 11
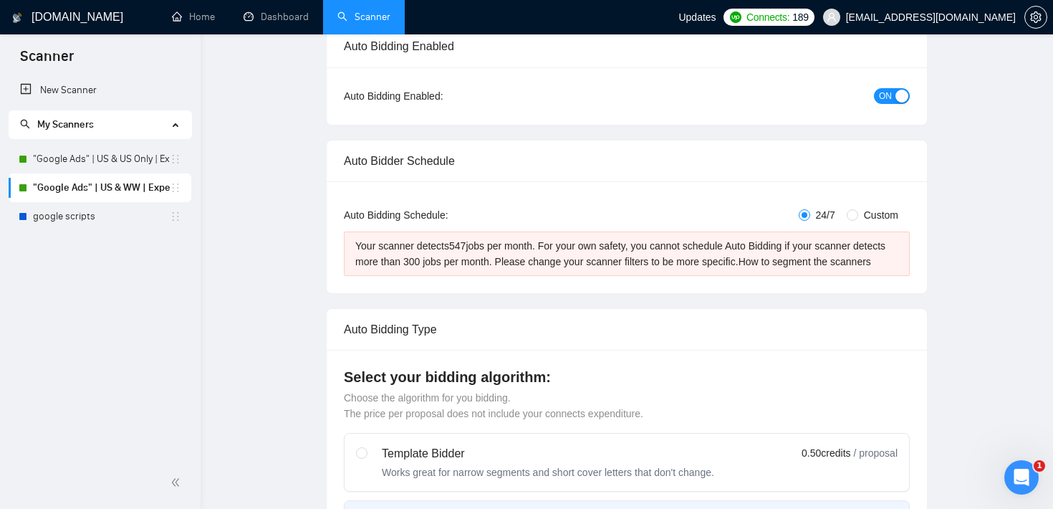
scroll to position [0, 0]
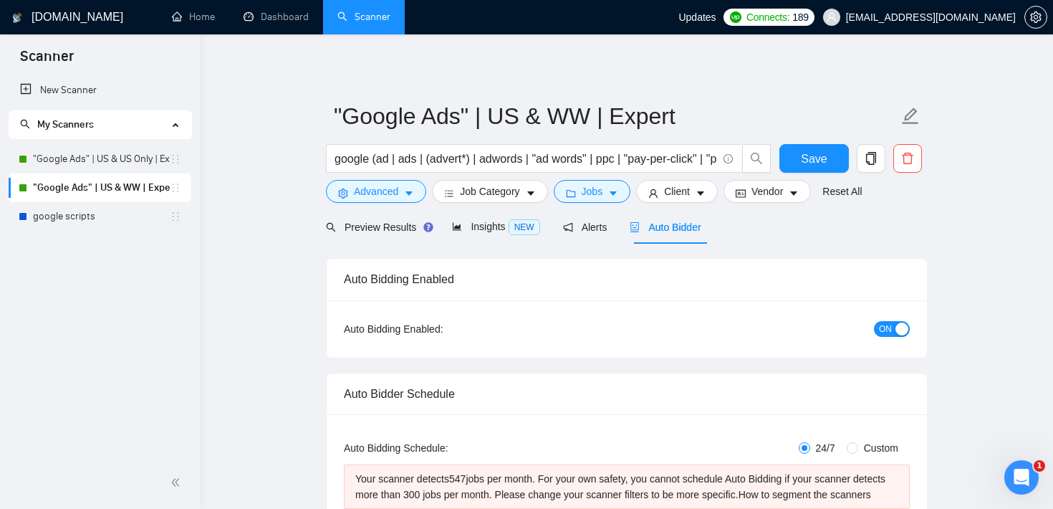
click at [388, 237] on div "Preview Results" at bounding box center [377, 227] width 103 height 34
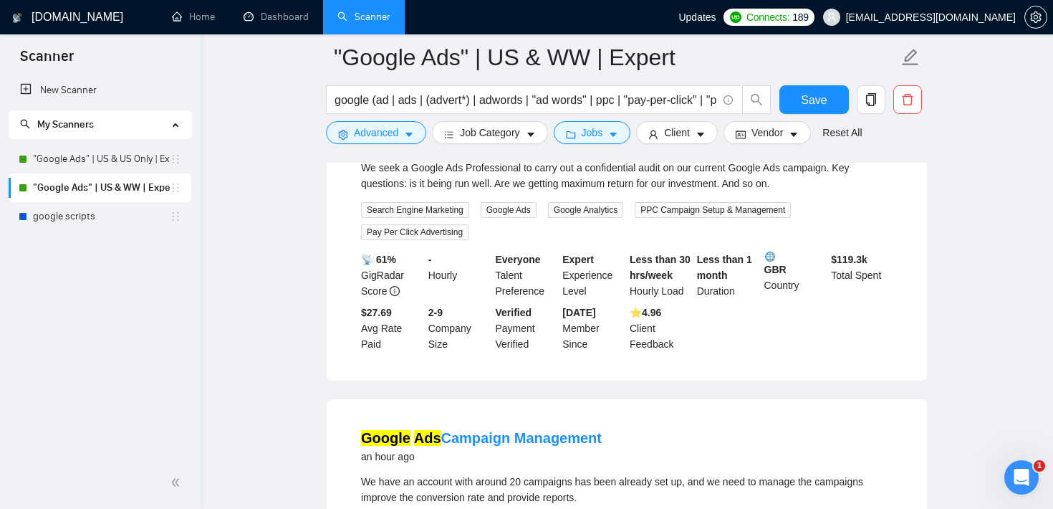
scroll to position [62, 0]
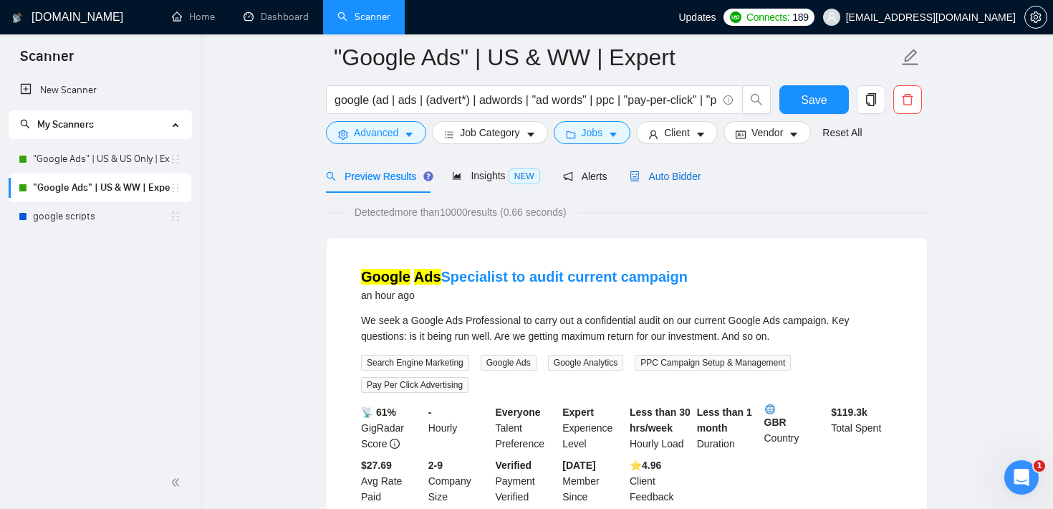
click at [686, 182] on div "Auto Bidder" at bounding box center [665, 176] width 71 height 16
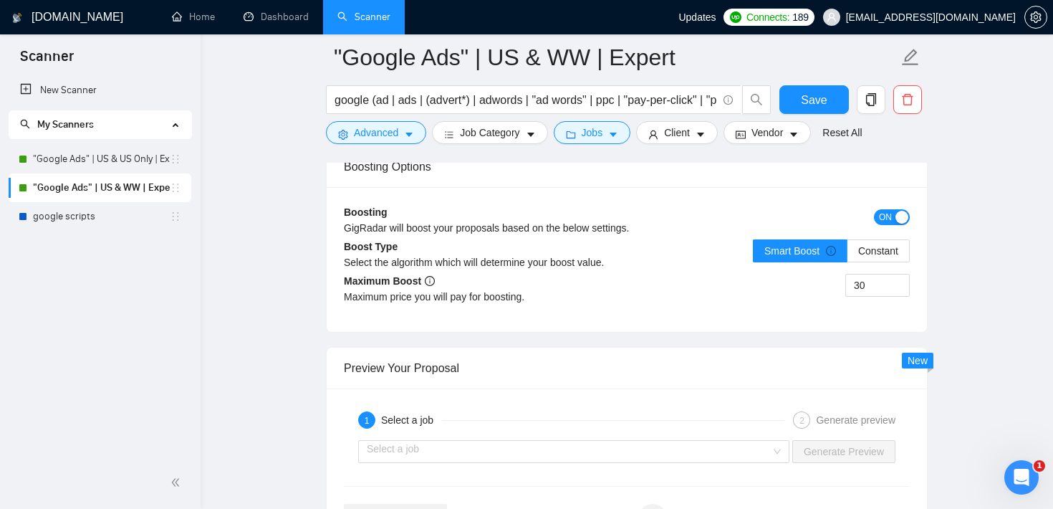
scroll to position [2654, 0]
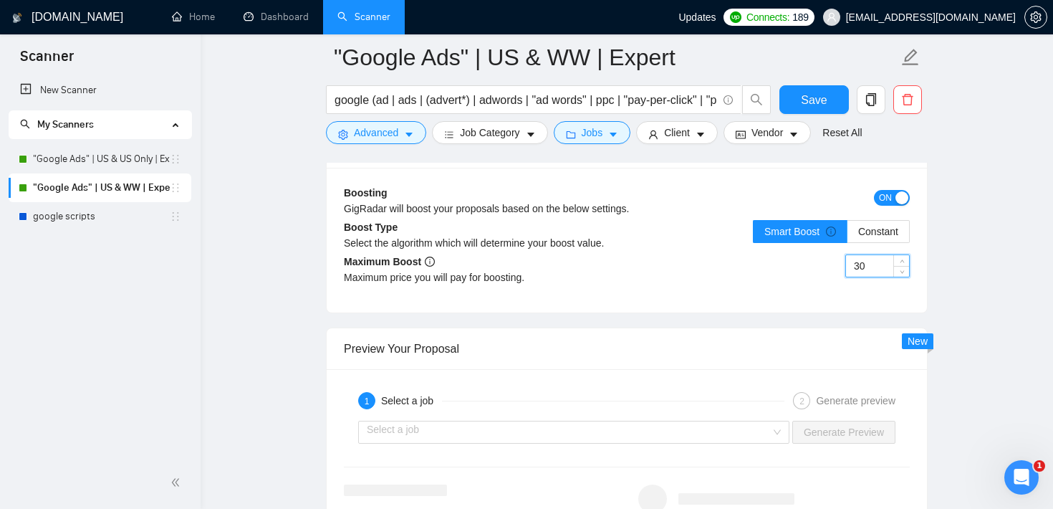
click at [881, 276] on input "30" at bounding box center [877, 265] width 63 height 21
type input "3"
drag, startPoint x: 875, startPoint y: 286, endPoint x: 833, endPoint y: 285, distance: 42.3
click at [833, 285] on div "50" at bounding box center [768, 274] width 283 height 40
click at [879, 277] on input "50" at bounding box center [877, 265] width 63 height 21
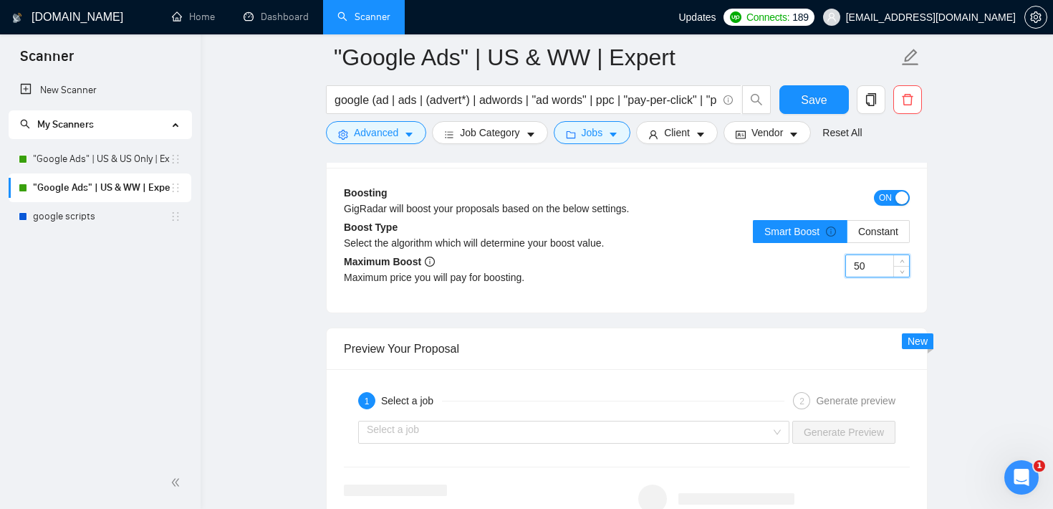
drag, startPoint x: 877, startPoint y: 284, endPoint x: 848, endPoint y: 284, distance: 28.7
click at [848, 277] on input "50" at bounding box center [877, 265] width 63 height 21
type input "50"
click at [793, 282] on div "50" at bounding box center [768, 274] width 283 height 40
click at [865, 275] on input "50" at bounding box center [877, 265] width 63 height 21
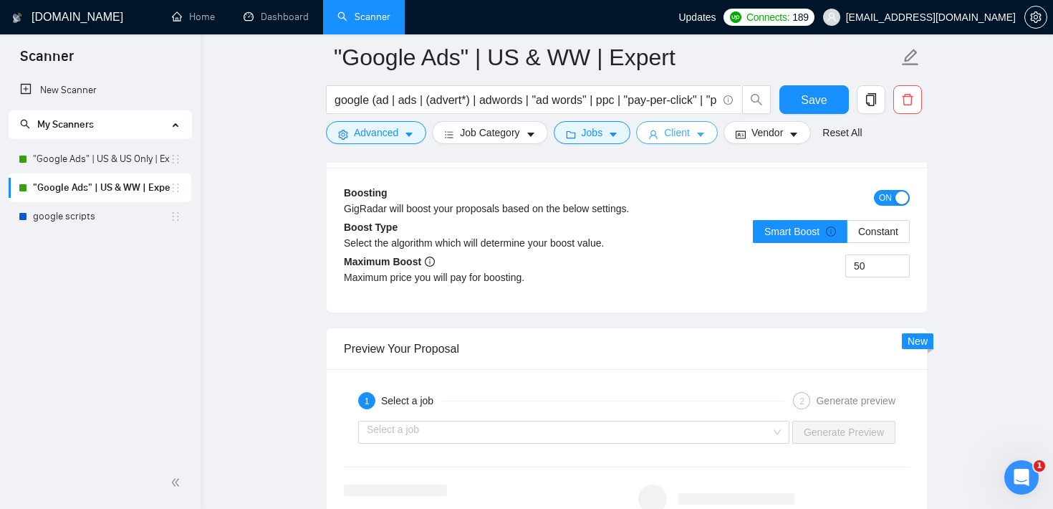
click at [712, 130] on button "Client" at bounding box center [677, 132] width 82 height 23
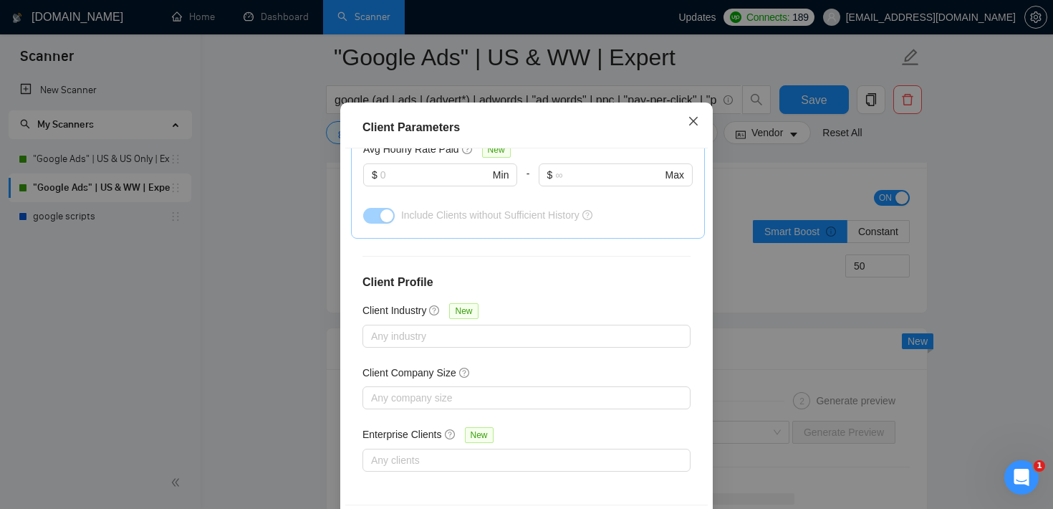
click at [689, 127] on icon "close" at bounding box center [693, 120] width 11 height 11
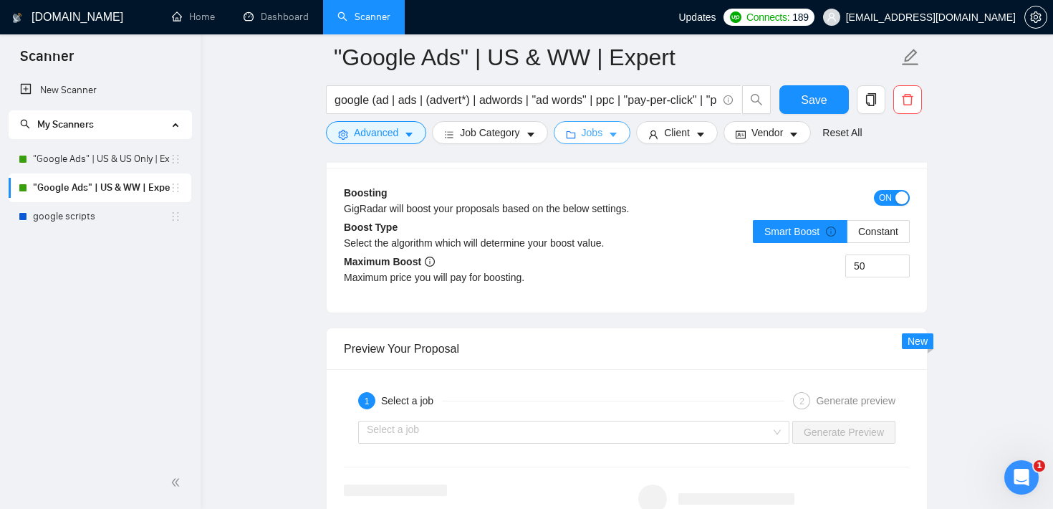
click at [618, 131] on icon "caret-down" at bounding box center [613, 135] width 10 height 10
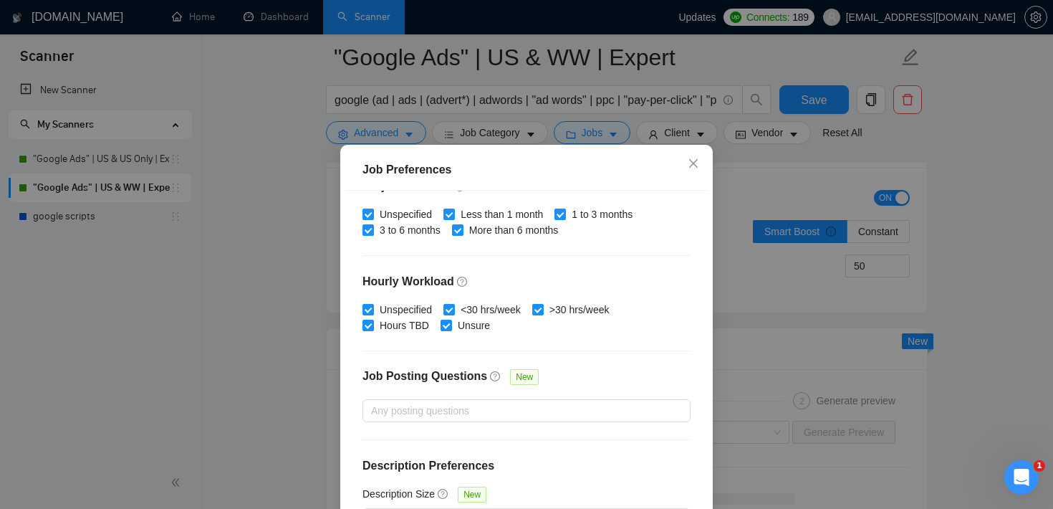
scroll to position [101, 0]
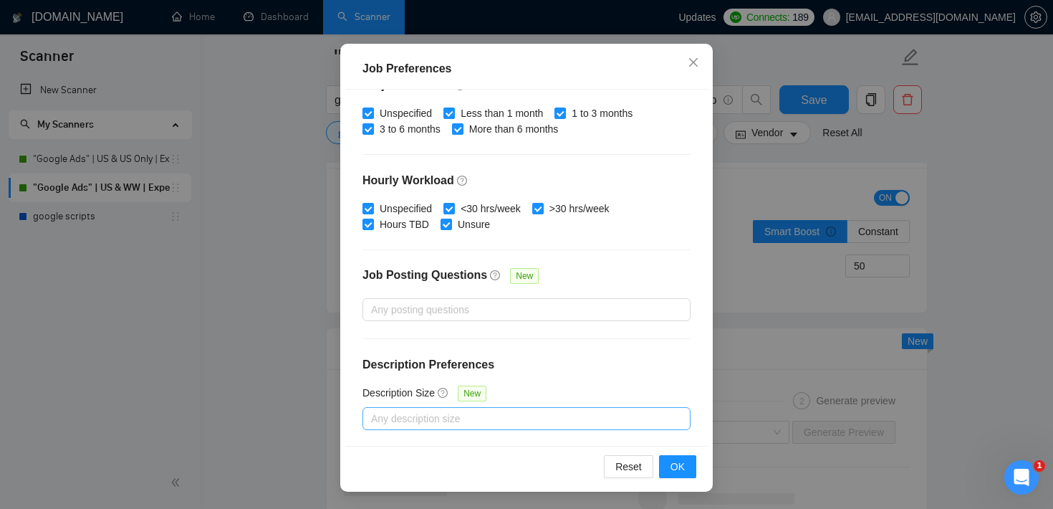
click at [440, 416] on div at bounding box center [519, 418] width 307 height 17
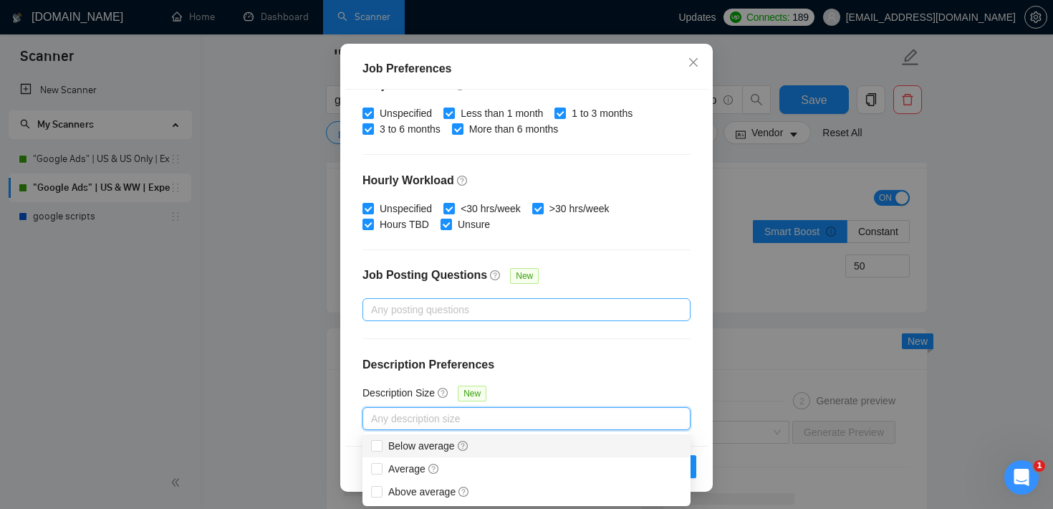
click at [499, 307] on div at bounding box center [519, 309] width 307 height 17
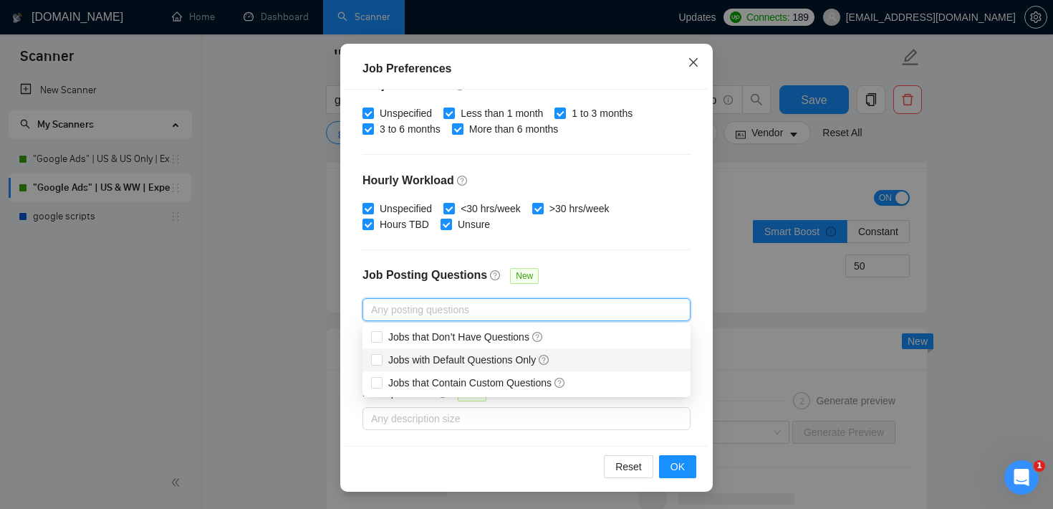
click at [694, 67] on icon "close" at bounding box center [693, 62] width 11 height 11
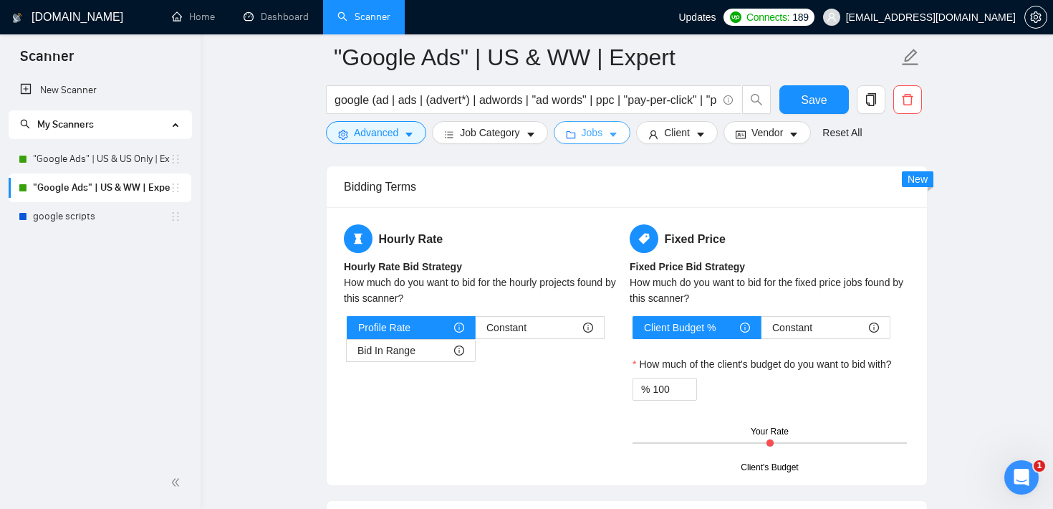
scroll to position [2272, 0]
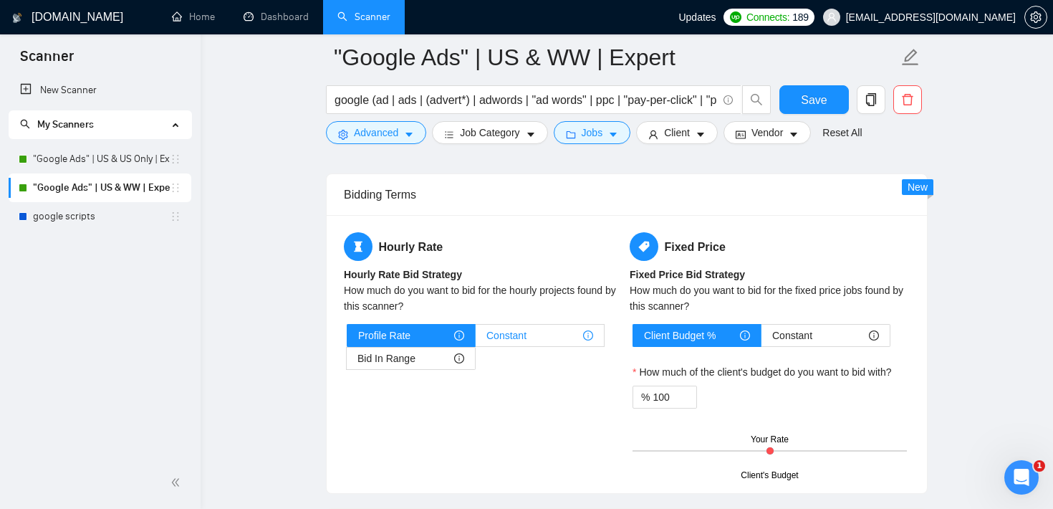
click at [503, 346] on span "Constant" at bounding box center [506, 335] width 40 height 21
click at [476, 339] on input "Constant" at bounding box center [476, 339] width 0 height 0
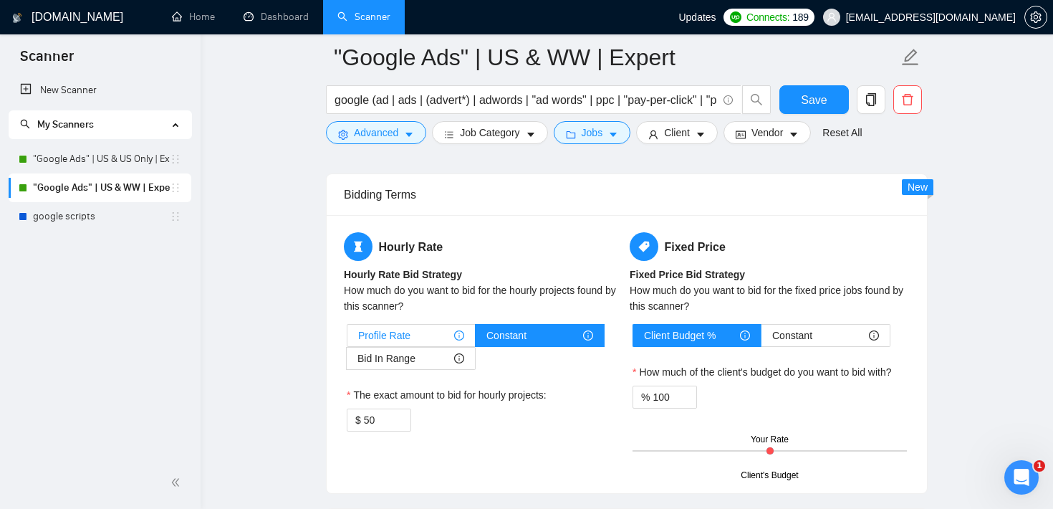
click at [432, 346] on div "Profile Rate" at bounding box center [411, 335] width 106 height 21
click at [347, 339] on input "Profile Rate" at bounding box center [347, 339] width 0 height 0
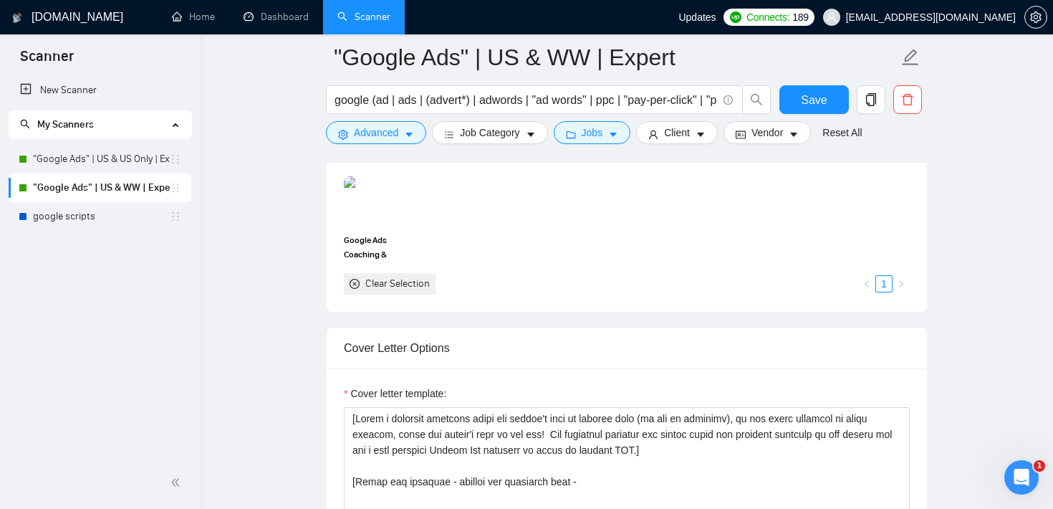
scroll to position [1446, 0]
click at [1022, 476] on icon "Open Intercom Messenger" at bounding box center [1022, 478] width 24 height 24
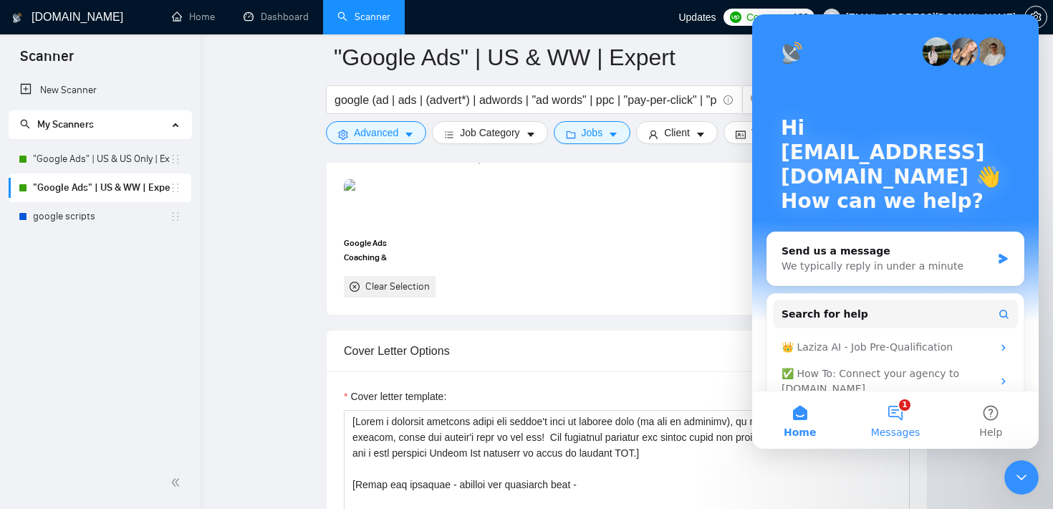
click at [917, 427] on span "Messages" at bounding box center [895, 432] width 49 height 10
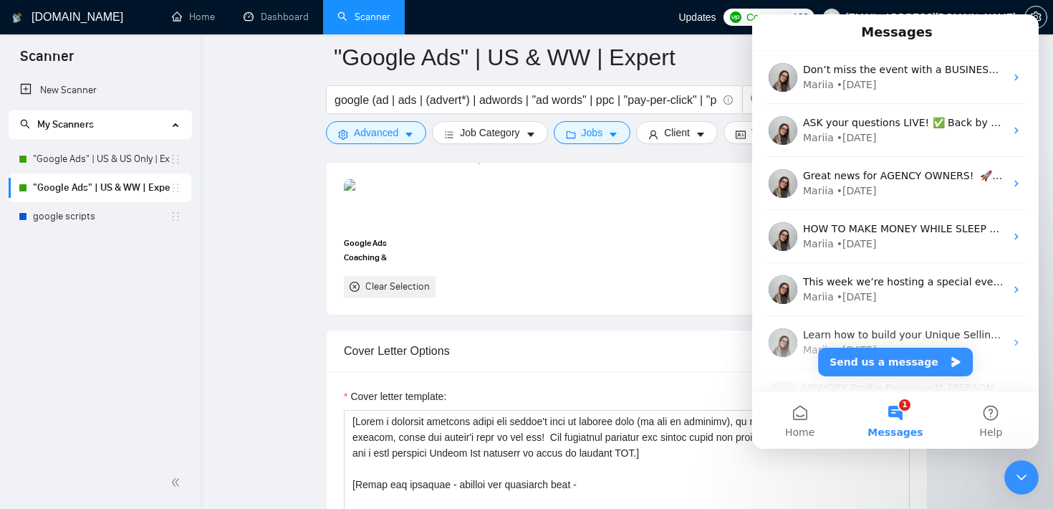
click at [1027, 471] on icon "Close Intercom Messenger" at bounding box center [1021, 477] width 17 height 17
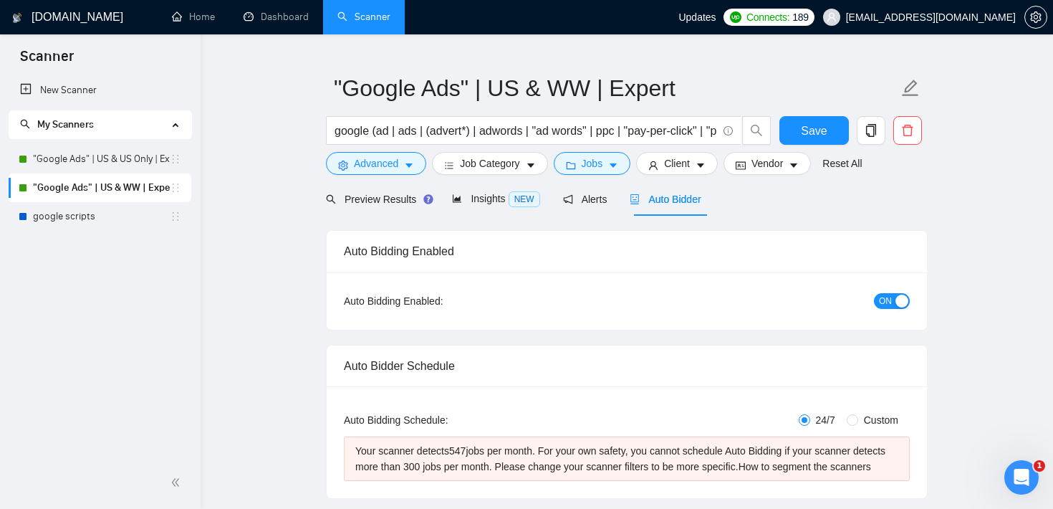
scroll to position [38, 0]
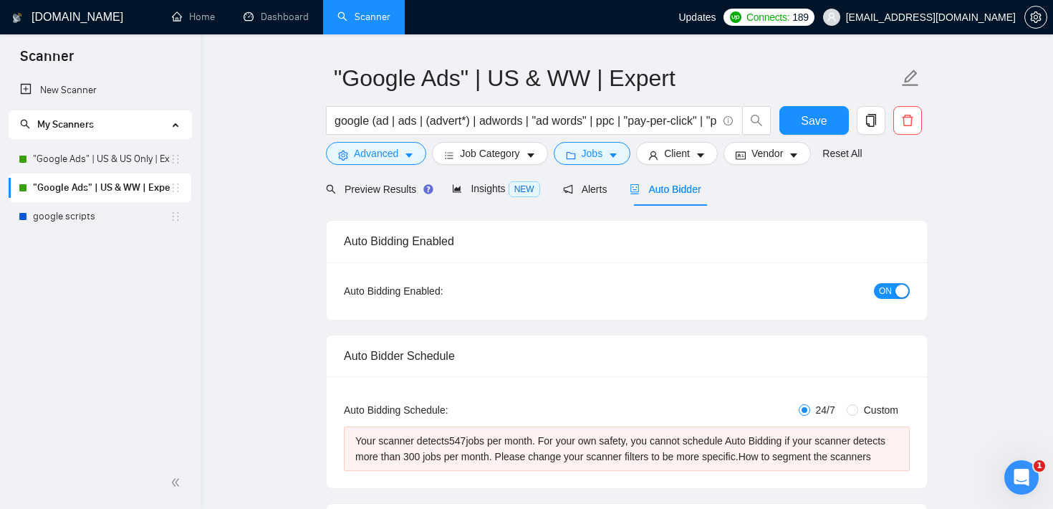
click at [852, 415] on label "Custom" at bounding box center [875, 410] width 57 height 16
click at [852, 415] on input "Custom" at bounding box center [852, 409] width 11 height 11
radio input "true"
radio input "false"
checkbox input "true"
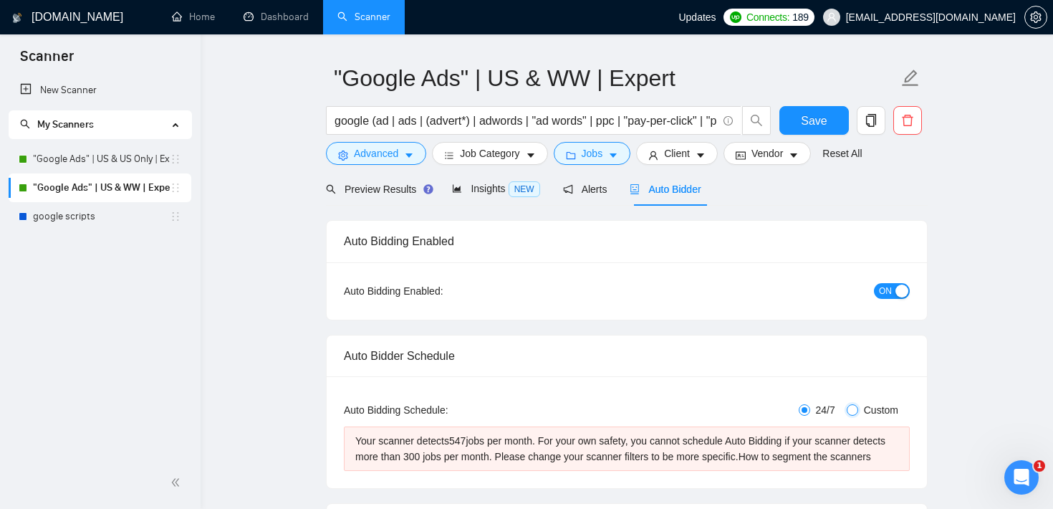
checkbox input "true"
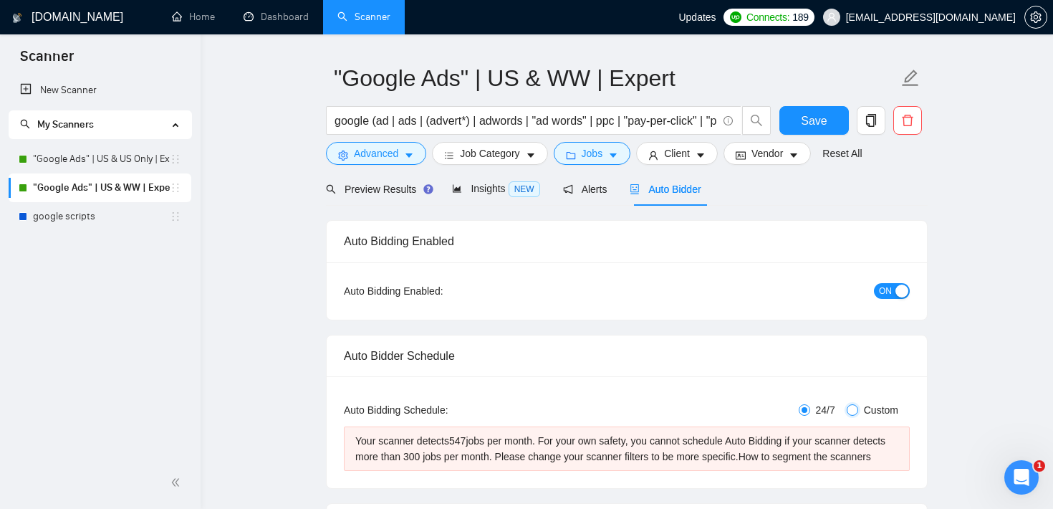
checkbox input "true"
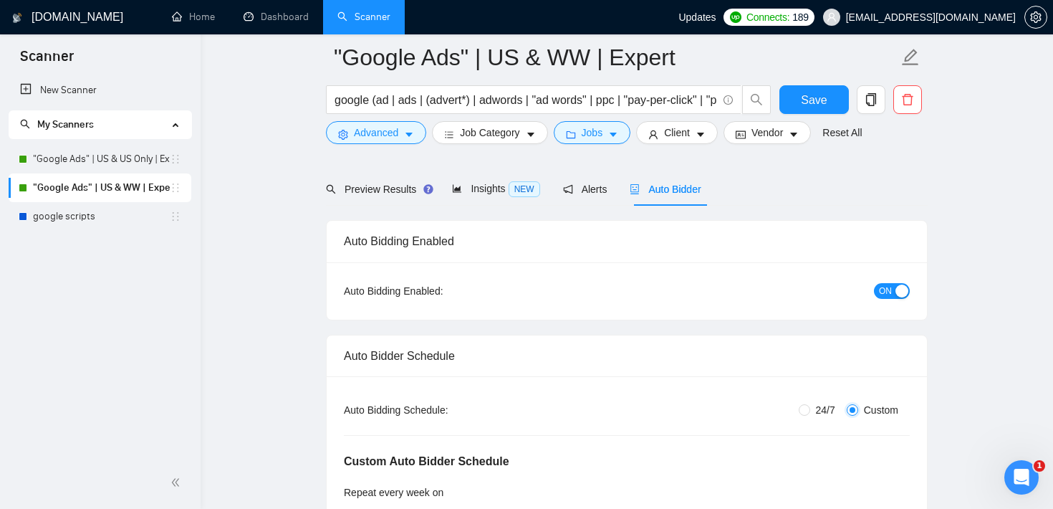
scroll to position [273, 0]
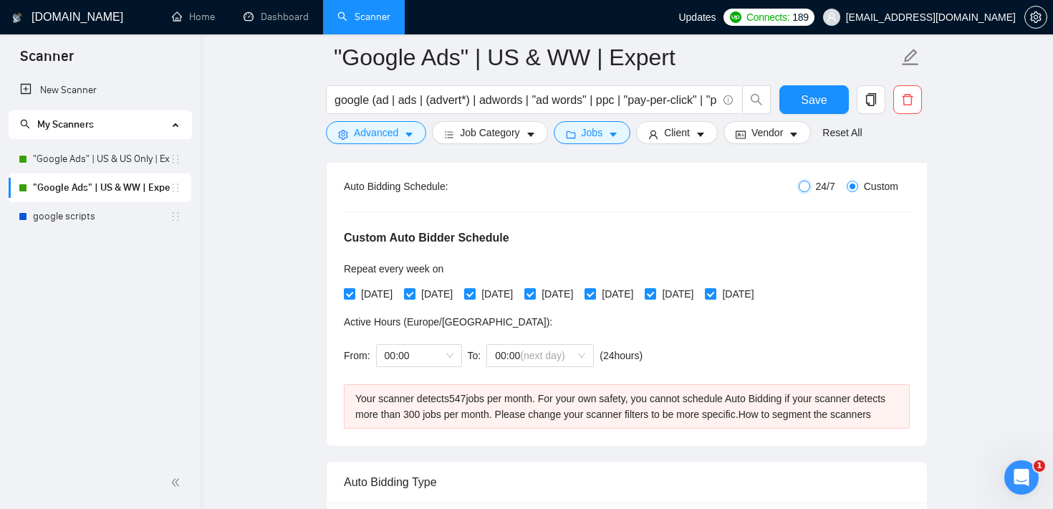
click at [805, 188] on input "24/7" at bounding box center [804, 186] width 11 height 11
radio input "true"
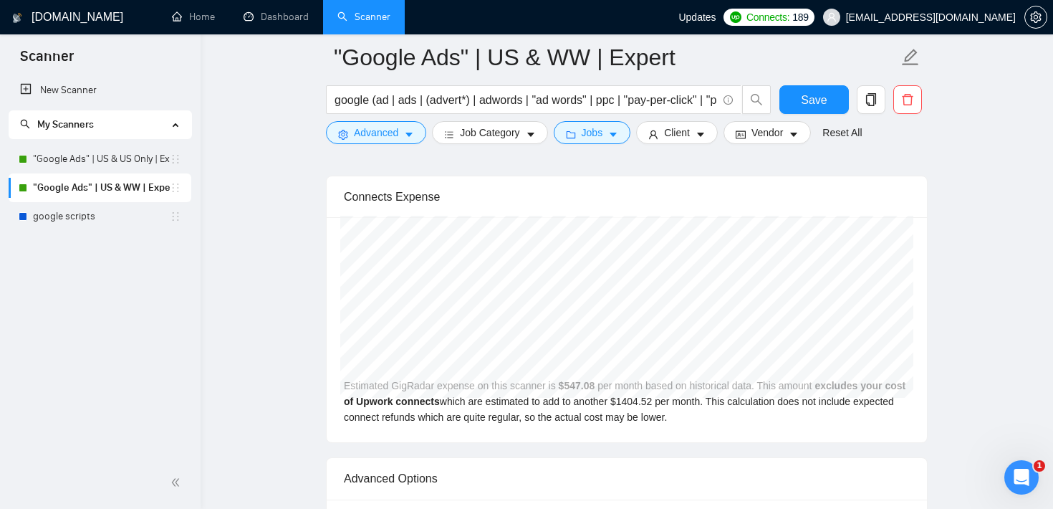
scroll to position [3079, 0]
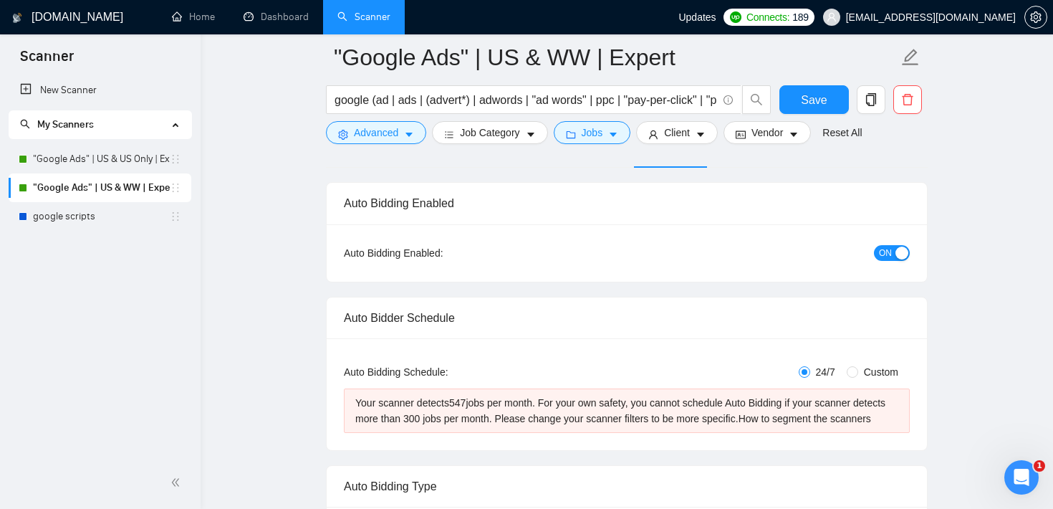
scroll to position [101, 0]
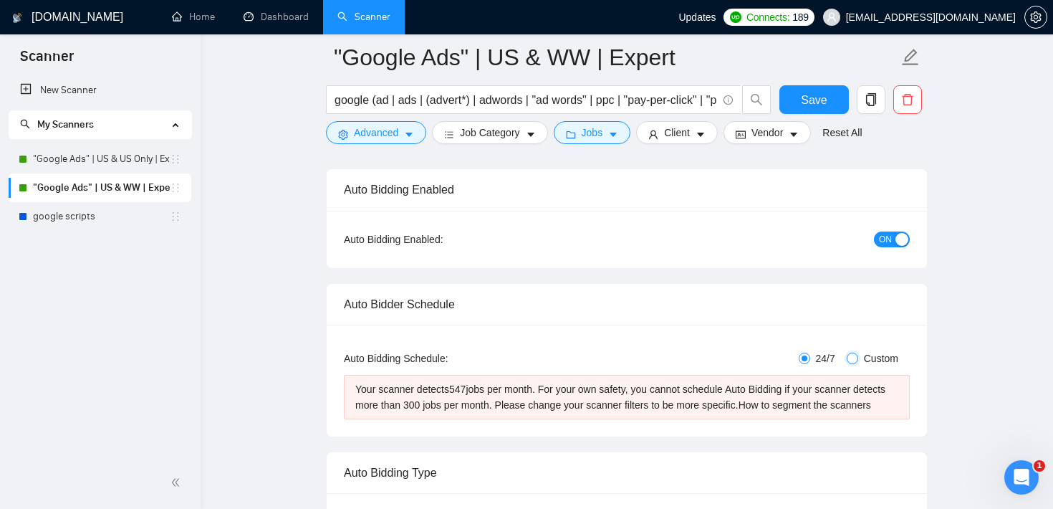
click at [850, 357] on input "Custom" at bounding box center [852, 357] width 11 height 11
radio input "true"
radio input "false"
checkbox input "true"
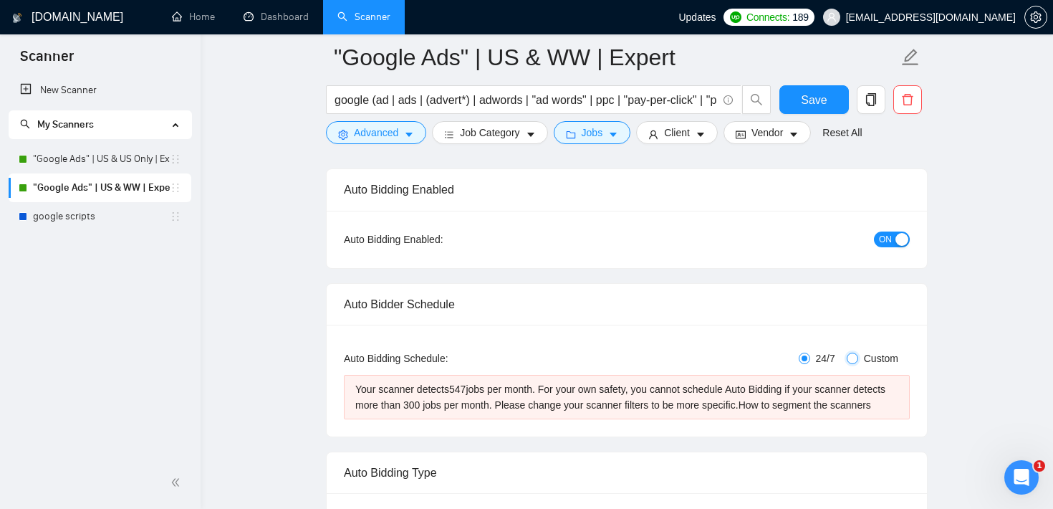
checkbox input "true"
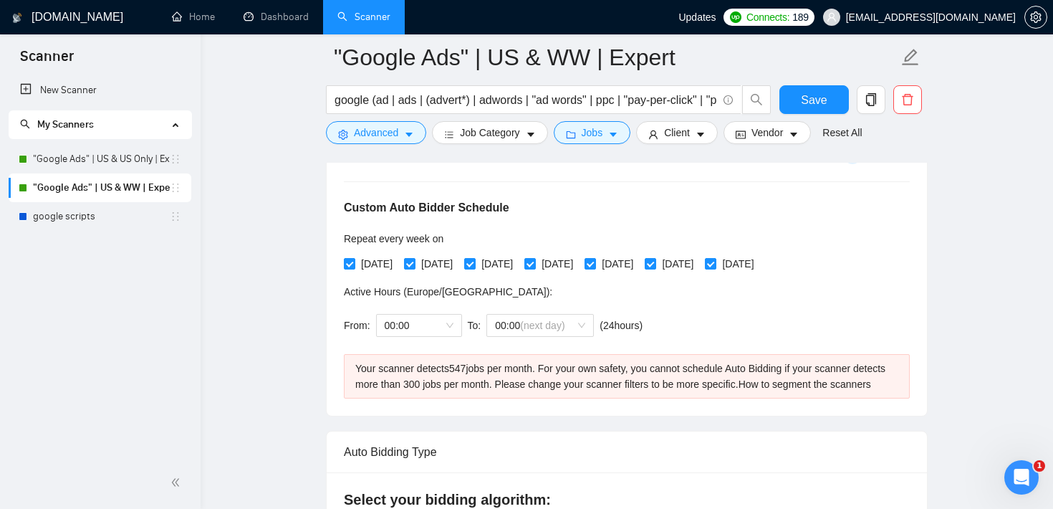
scroll to position [332, 0]
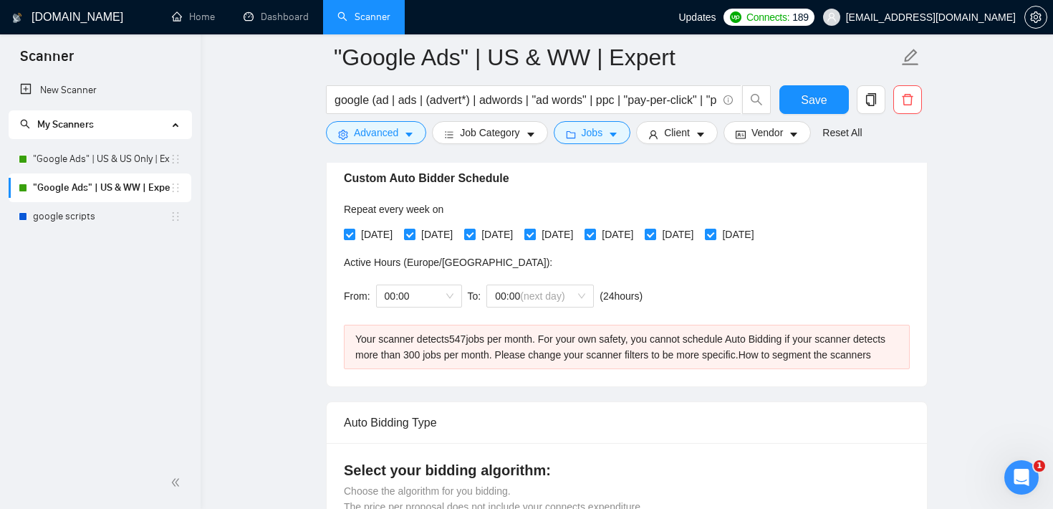
click at [534, 233] on input "[DATE]" at bounding box center [529, 234] width 10 height 10
checkbox input "false"
click at [595, 229] on input "[DATE]" at bounding box center [590, 234] width 10 height 10
checkbox input "false"
click at [655, 229] on input "[DATE]" at bounding box center [650, 234] width 10 height 10
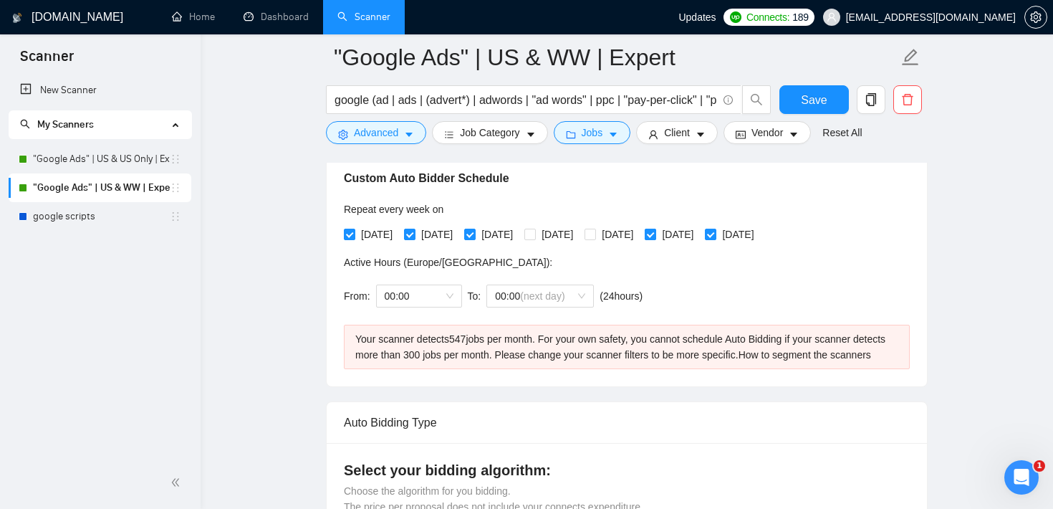
checkbox input "false"
click at [715, 236] on input "[DATE]" at bounding box center [710, 234] width 10 height 10
checkbox input "false"
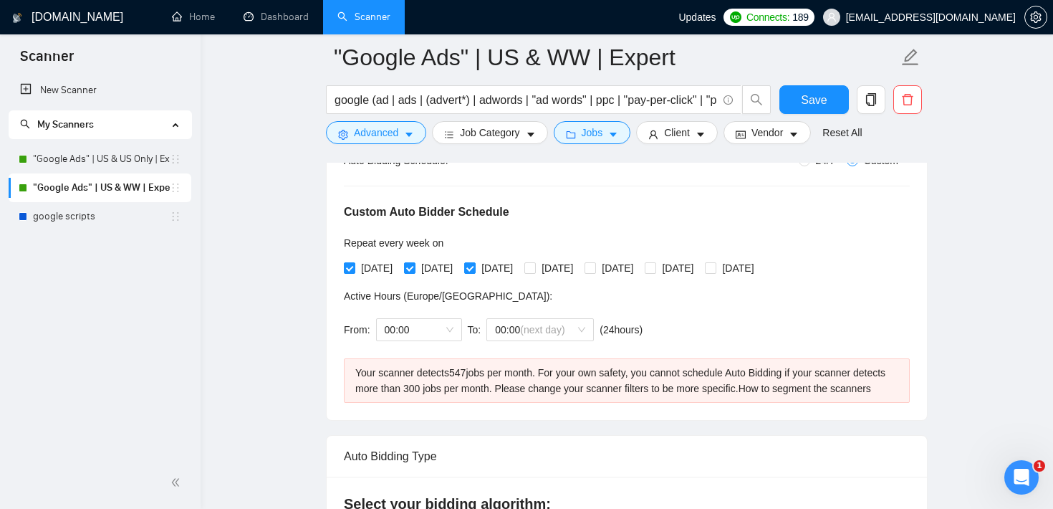
scroll to position [290, 0]
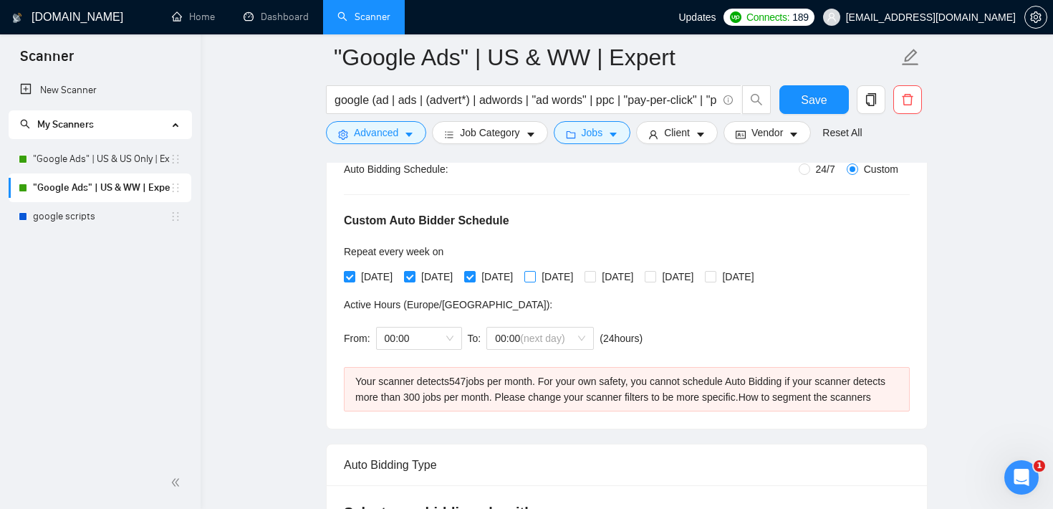
click at [534, 271] on input "[DATE]" at bounding box center [529, 276] width 10 height 10
checkbox input "true"
click at [595, 277] on input "[DATE]" at bounding box center [590, 276] width 10 height 10
checkbox input "true"
click at [656, 275] on span at bounding box center [650, 276] width 11 height 11
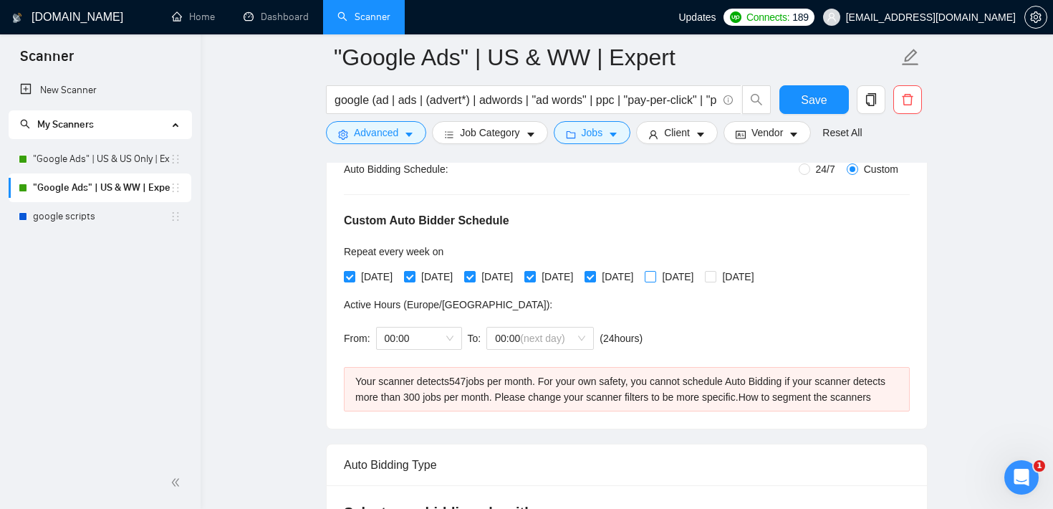
click at [655, 275] on input "[DATE]" at bounding box center [650, 276] width 10 height 10
checkbox input "true"
click at [716, 274] on span at bounding box center [710, 276] width 11 height 11
click at [715, 274] on input "[DATE]" at bounding box center [710, 276] width 10 height 10
checkbox input "true"
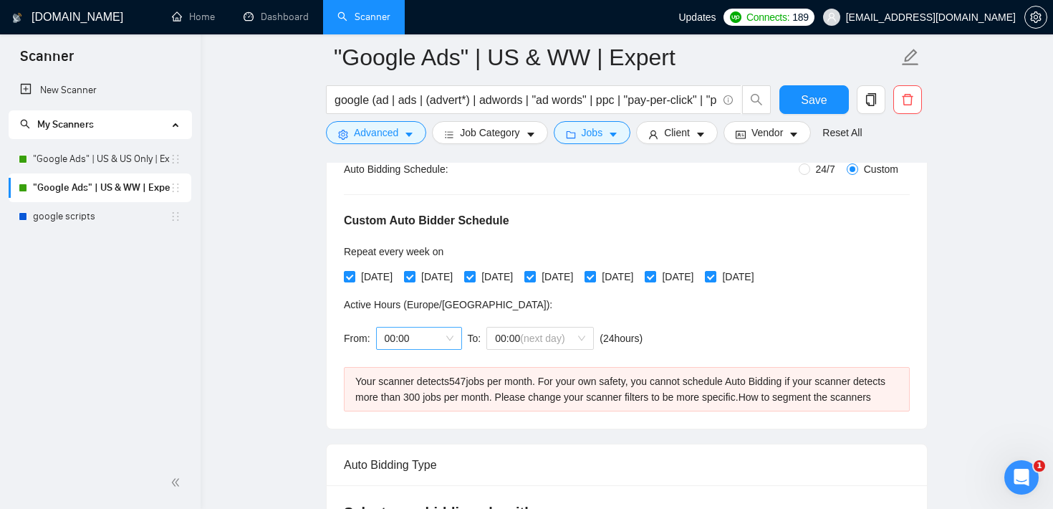
click at [420, 340] on span "00:00" at bounding box center [419, 337] width 69 height 21
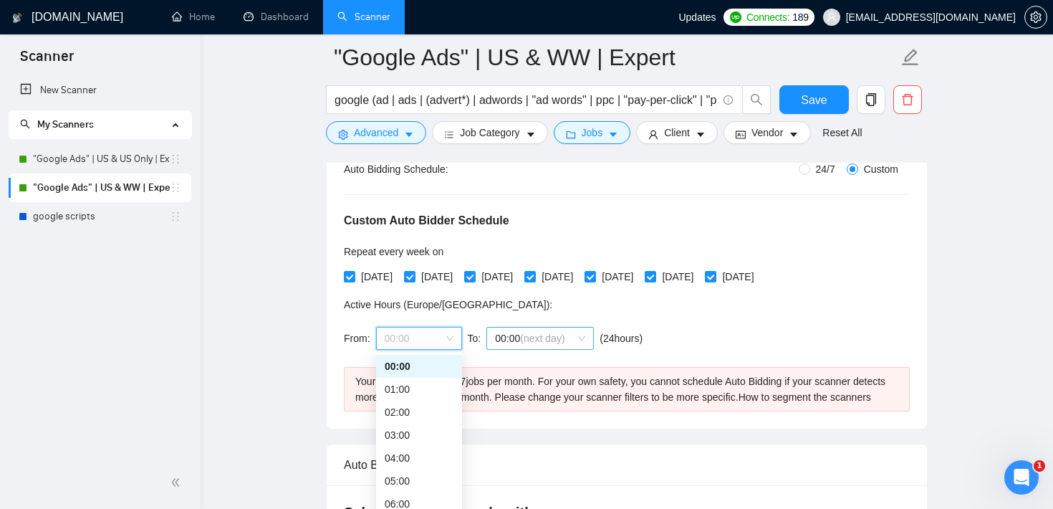
click at [538, 340] on span "(next day)" at bounding box center [542, 337] width 44 height 11
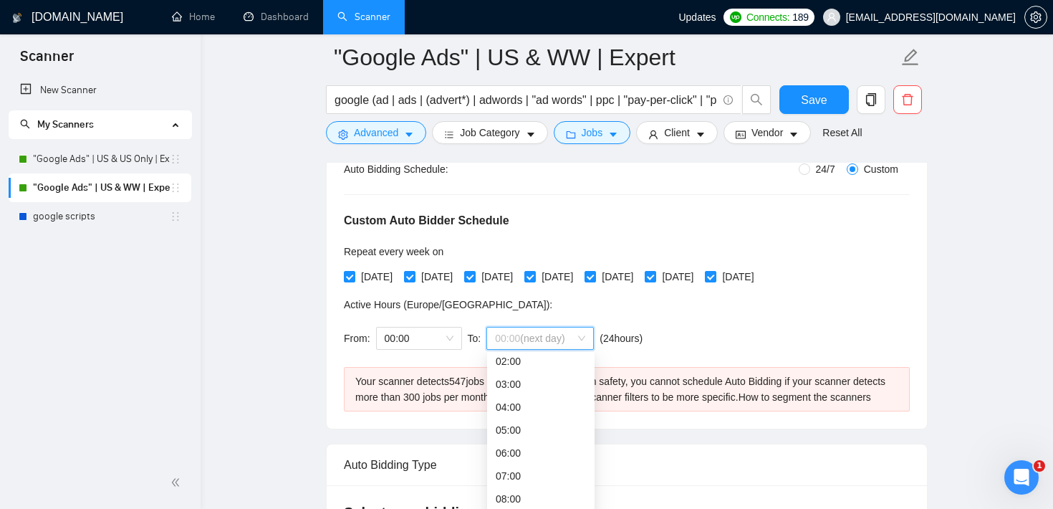
scroll to position [64, 0]
click at [527, 424] on div "05:00" at bounding box center [540, 416] width 107 height 23
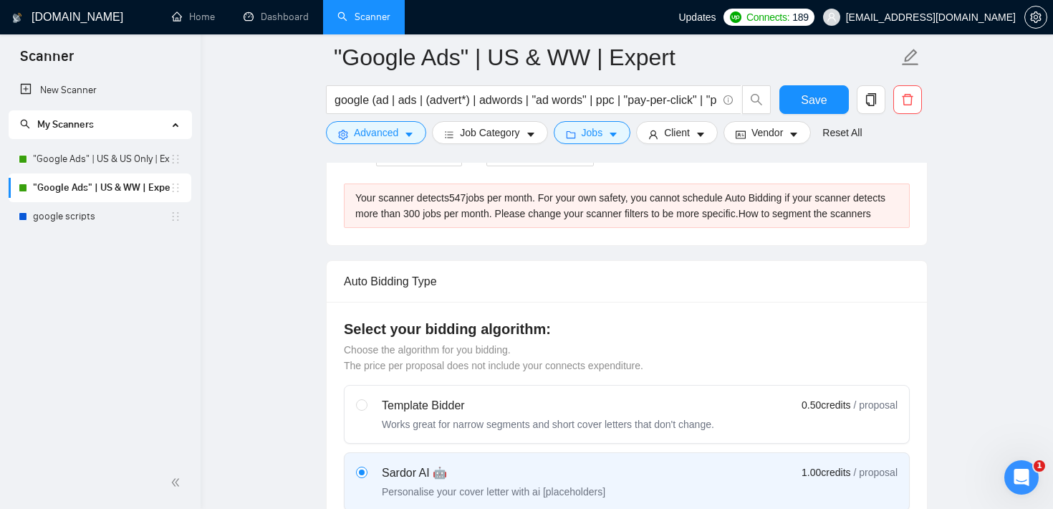
scroll to position [470, 0]
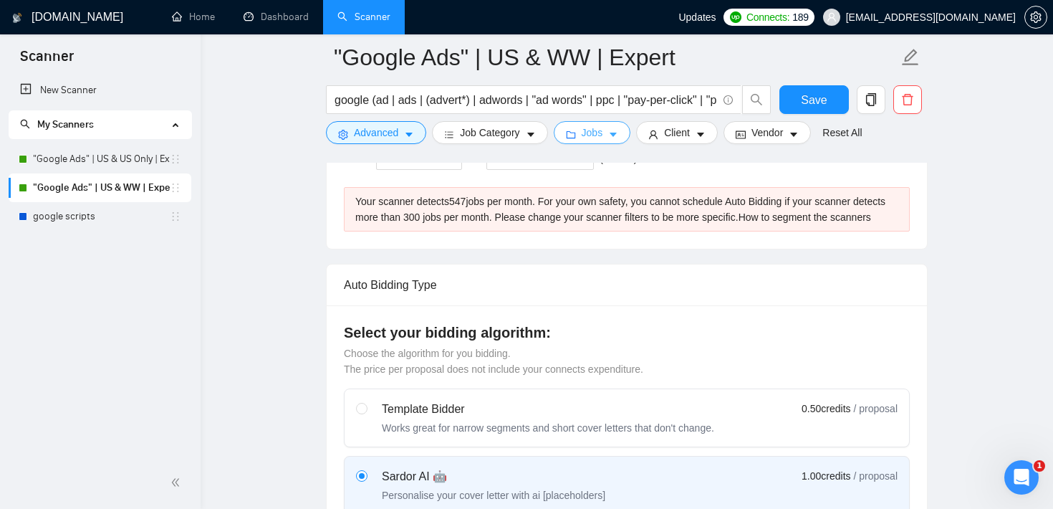
click at [602, 138] on span "Jobs" at bounding box center [592, 133] width 21 height 16
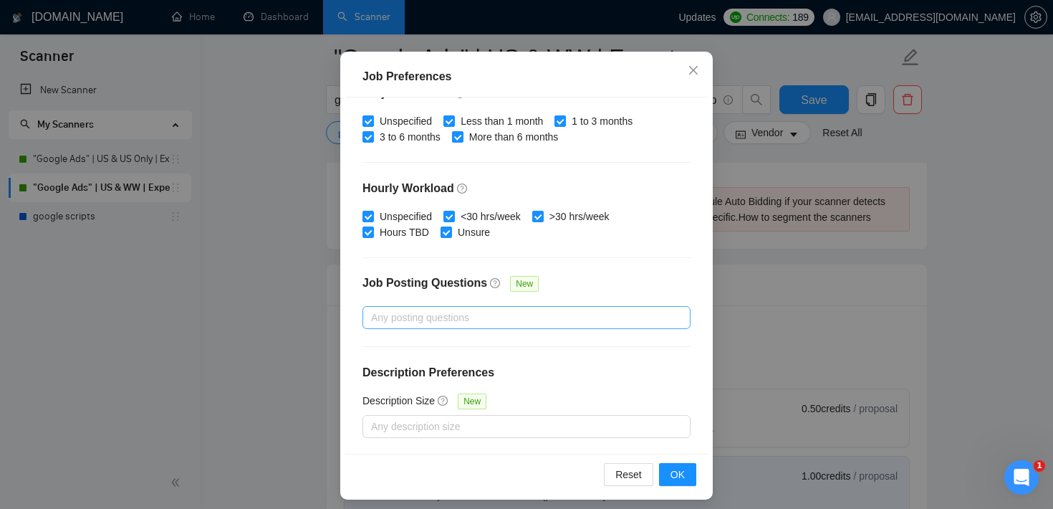
scroll to position [101, 0]
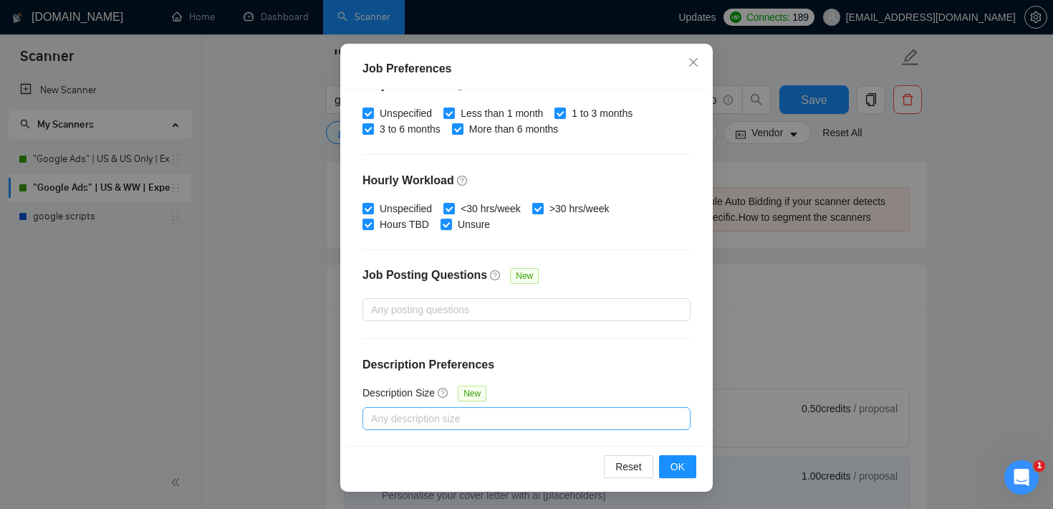
click at [516, 418] on div at bounding box center [519, 418] width 307 height 17
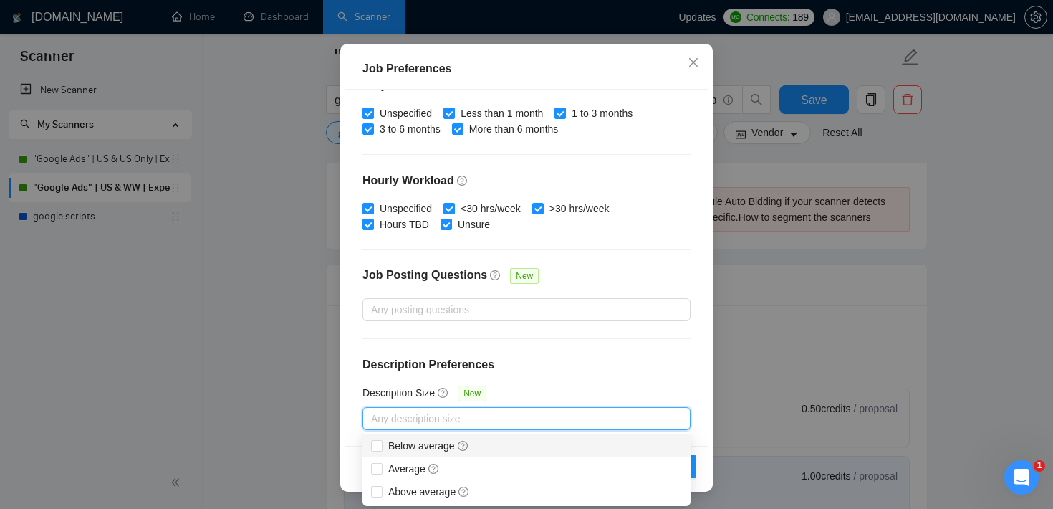
click at [771, 330] on div "Job Preferences Budget Project Type All Fixed Price Hourly Rate Fixed Price Bud…" at bounding box center [526, 254] width 1053 height 509
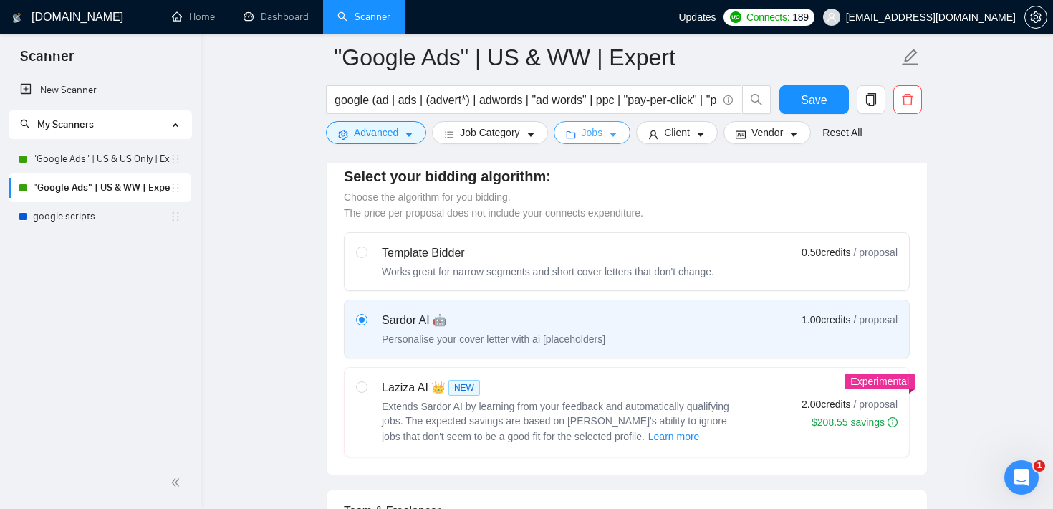
scroll to position [658, 0]
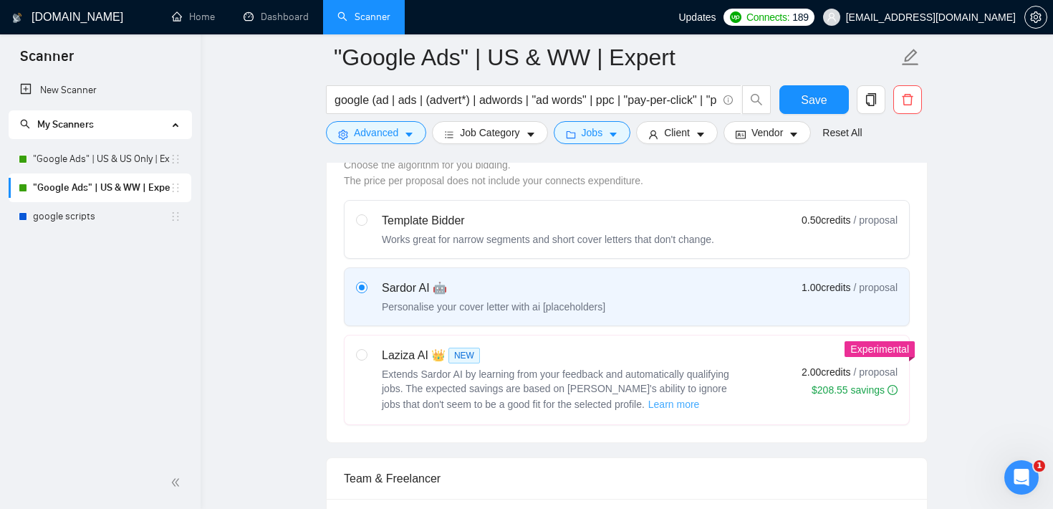
click at [659, 412] on span "Learn more" at bounding box center [674, 404] width 52 height 16
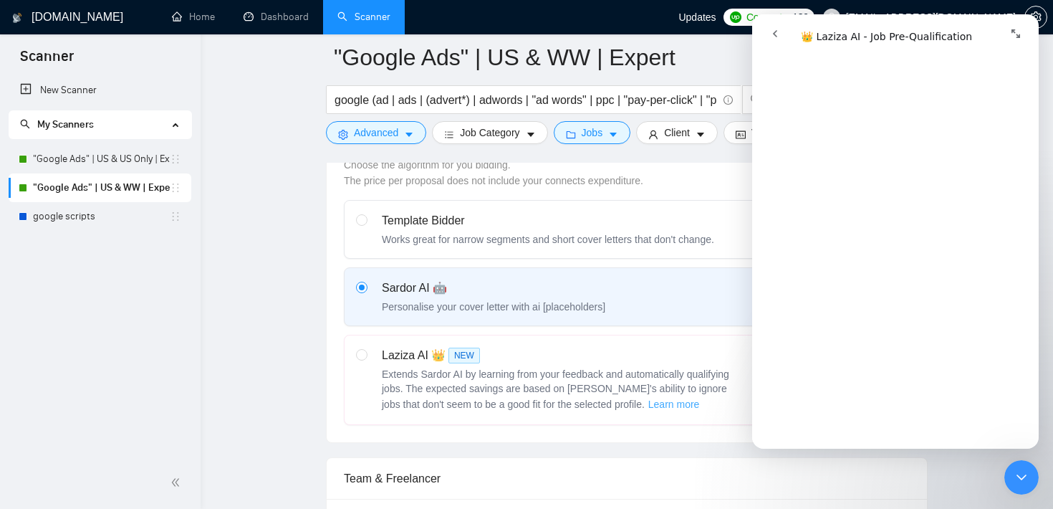
scroll to position [468, 0]
click at [782, 34] on button "go back" at bounding box center [775, 33] width 27 height 27
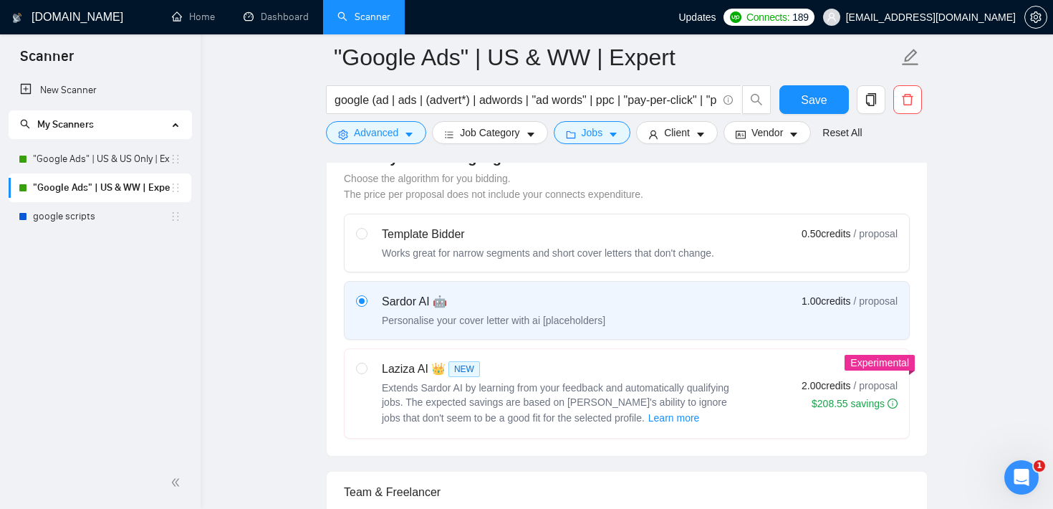
scroll to position [640, 0]
